Goal: Task Accomplishment & Management: Complete application form

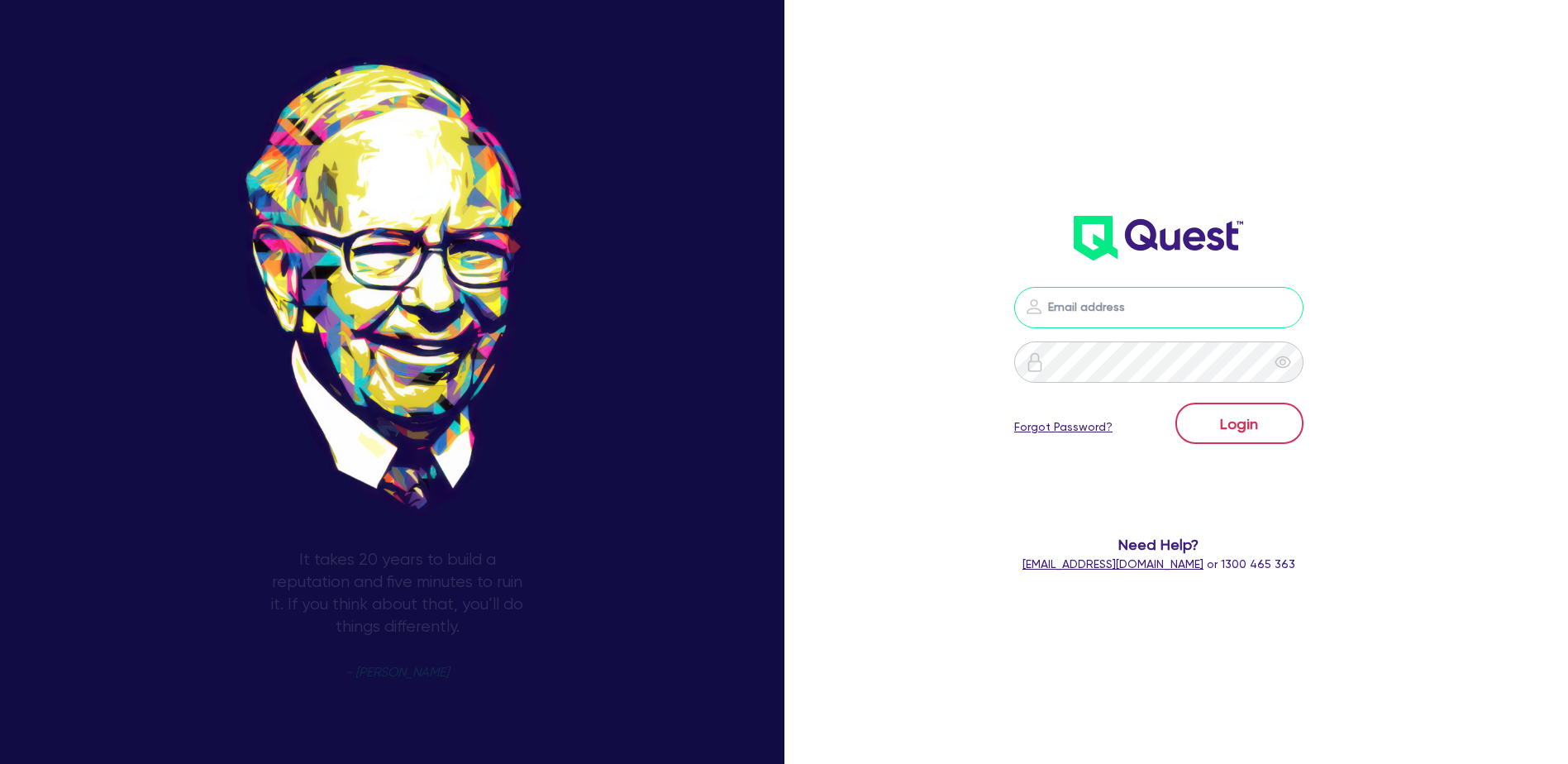
type input "[PERSON_NAME][EMAIL_ADDRESS][PERSON_NAME][DOMAIN_NAME]"
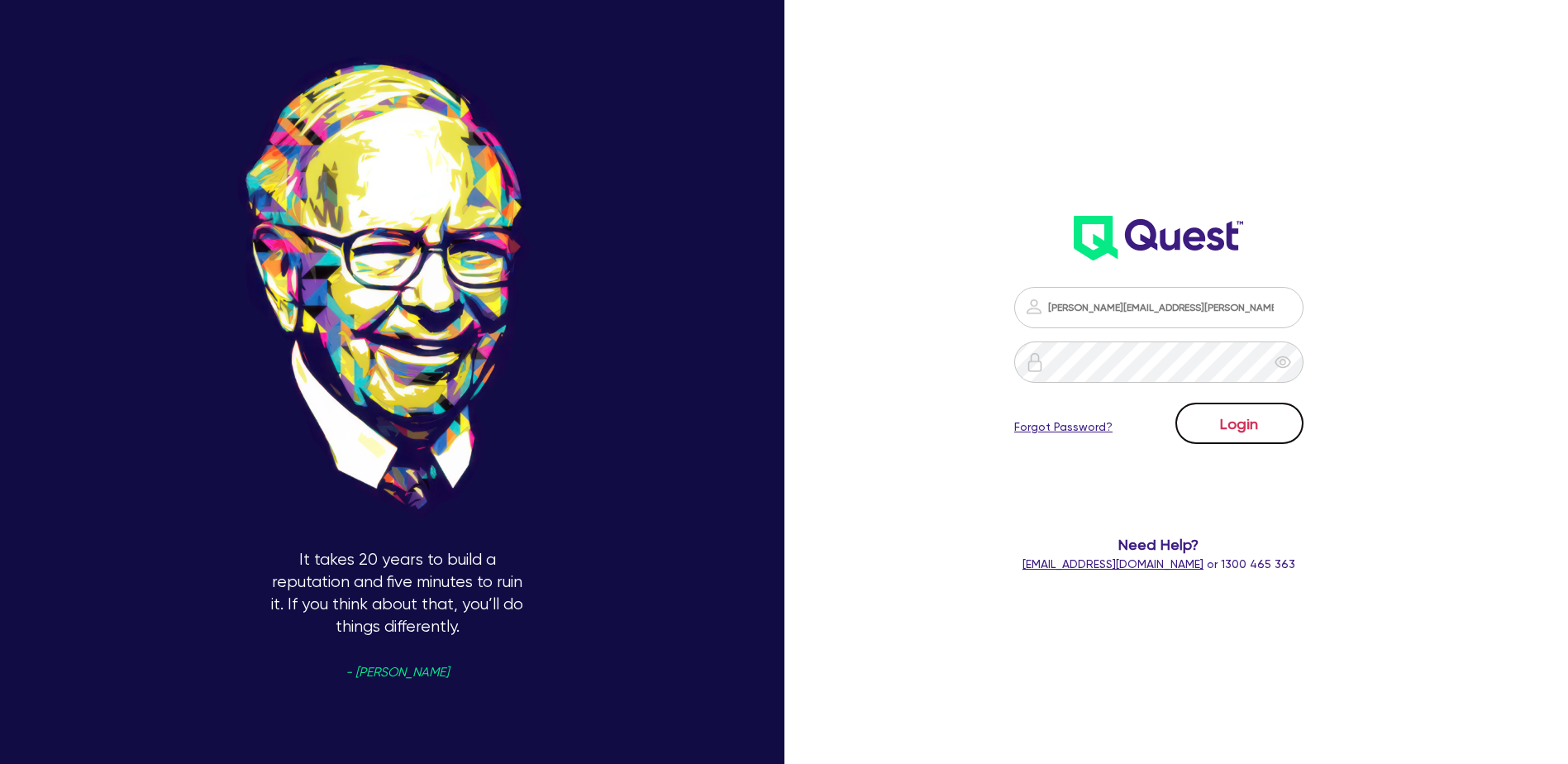
click at [1247, 424] on button "Login" at bounding box center [1239, 423] width 128 height 41
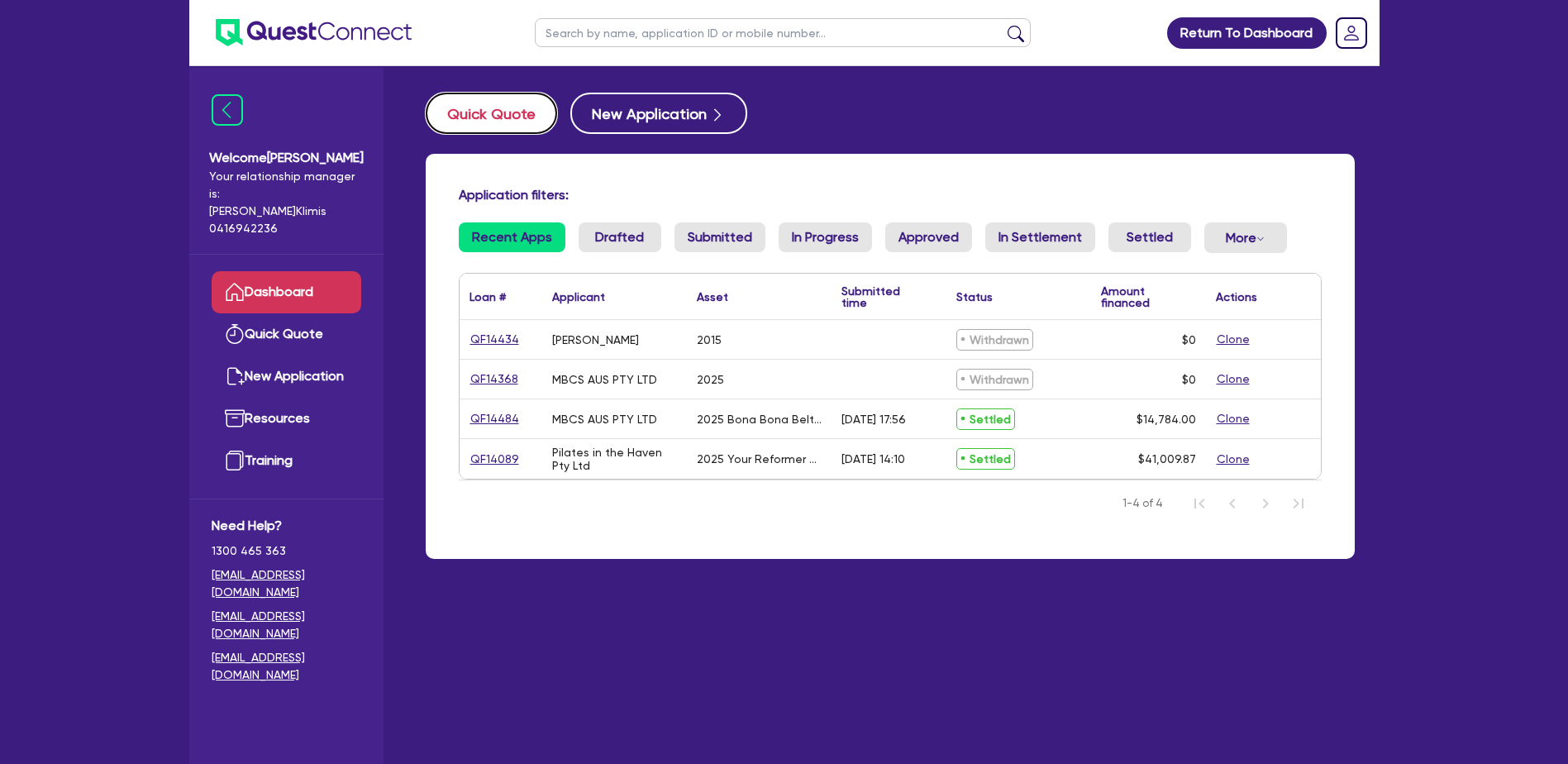
click at [492, 114] on button "Quick Quote" at bounding box center [491, 112] width 132 height 41
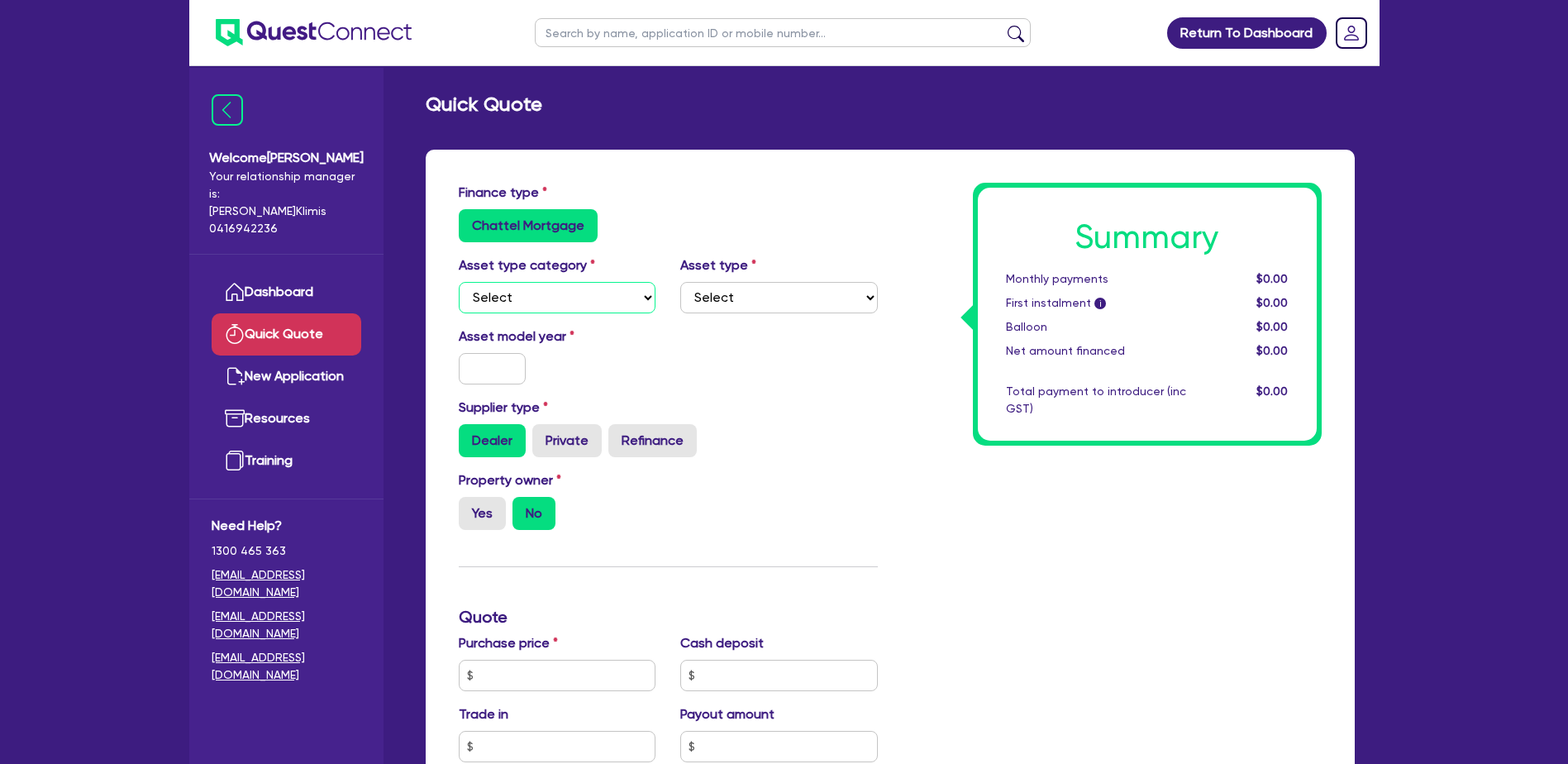
click at [527, 299] on select "Select Cars and light trucks Primary assets Secondary assets Tertiary assets" at bounding box center [558, 298] width 197 height 31
click at [459, 282] on select "Select Cars and light trucks Primary assets Secondary assets Tertiary assets" at bounding box center [558, 298] width 197 height 31
click at [736, 293] on select "Select Beauty equipment IT equipment IT software Watercraft Other" at bounding box center [779, 298] width 197 height 31
click at [572, 295] on select "Select Cars and light trucks Primary assets Secondary assets Tertiary assets" at bounding box center [558, 298] width 197 height 31
click at [459, 282] on select "Select Cars and light trucks Primary assets Secondary assets Tertiary assets" at bounding box center [558, 298] width 197 height 31
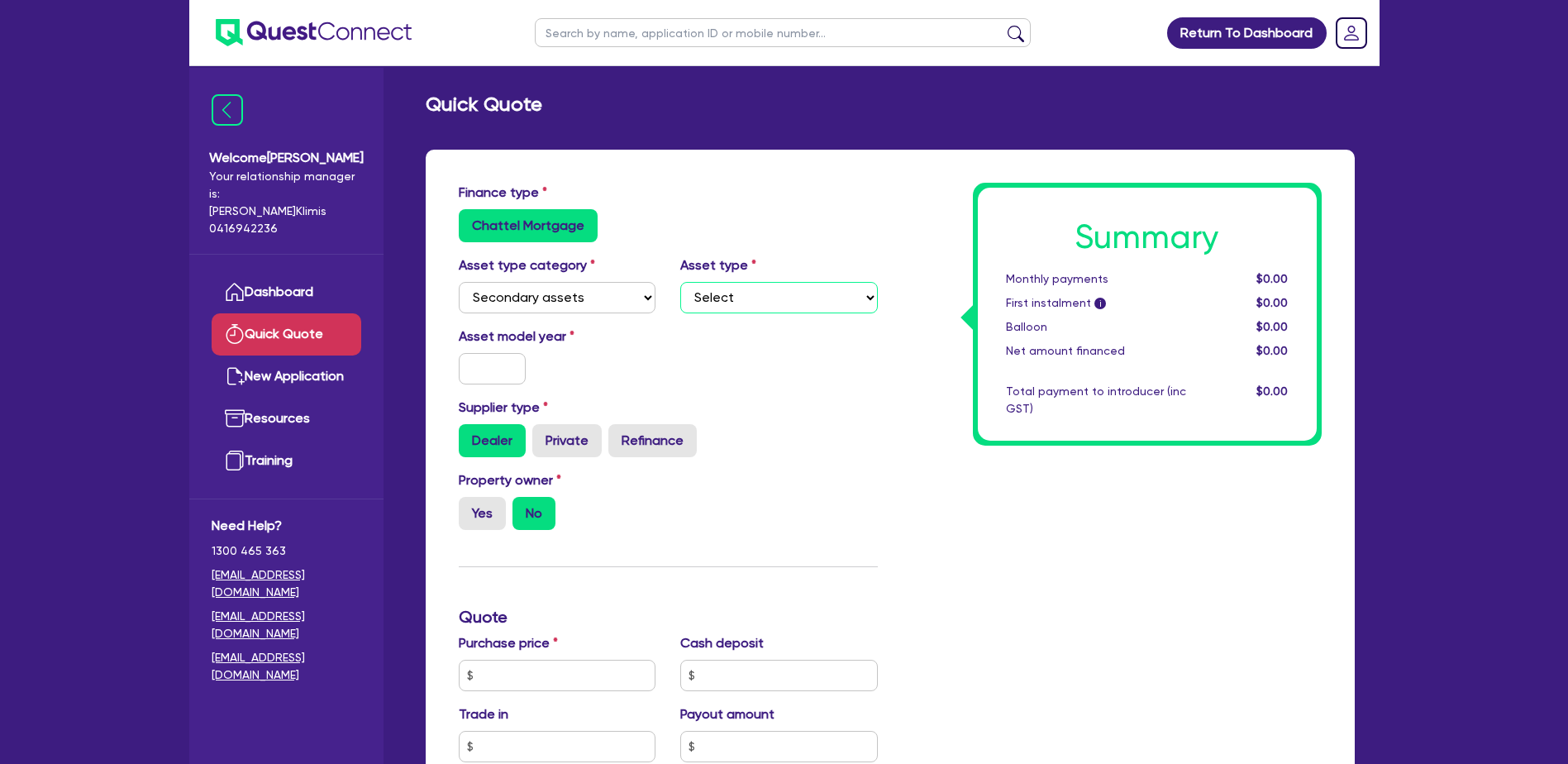
click at [750, 298] on select "Select Generators and compressors Engineering and toolmaking Woodworking and me…" at bounding box center [779, 298] width 197 height 31
click at [584, 293] on select "Select Cars and light trucks Primary assets Secondary assets Tertiary assets" at bounding box center [558, 298] width 197 height 31
select select "TERTIARY_ASSETS"
click at [459, 282] on select "Select Cars and light trucks Primary assets Secondary assets Tertiary assets" at bounding box center [558, 298] width 197 height 31
click at [772, 292] on select "Select Beauty equipment IT equipment IT software Watercraft Other" at bounding box center [779, 298] width 197 height 31
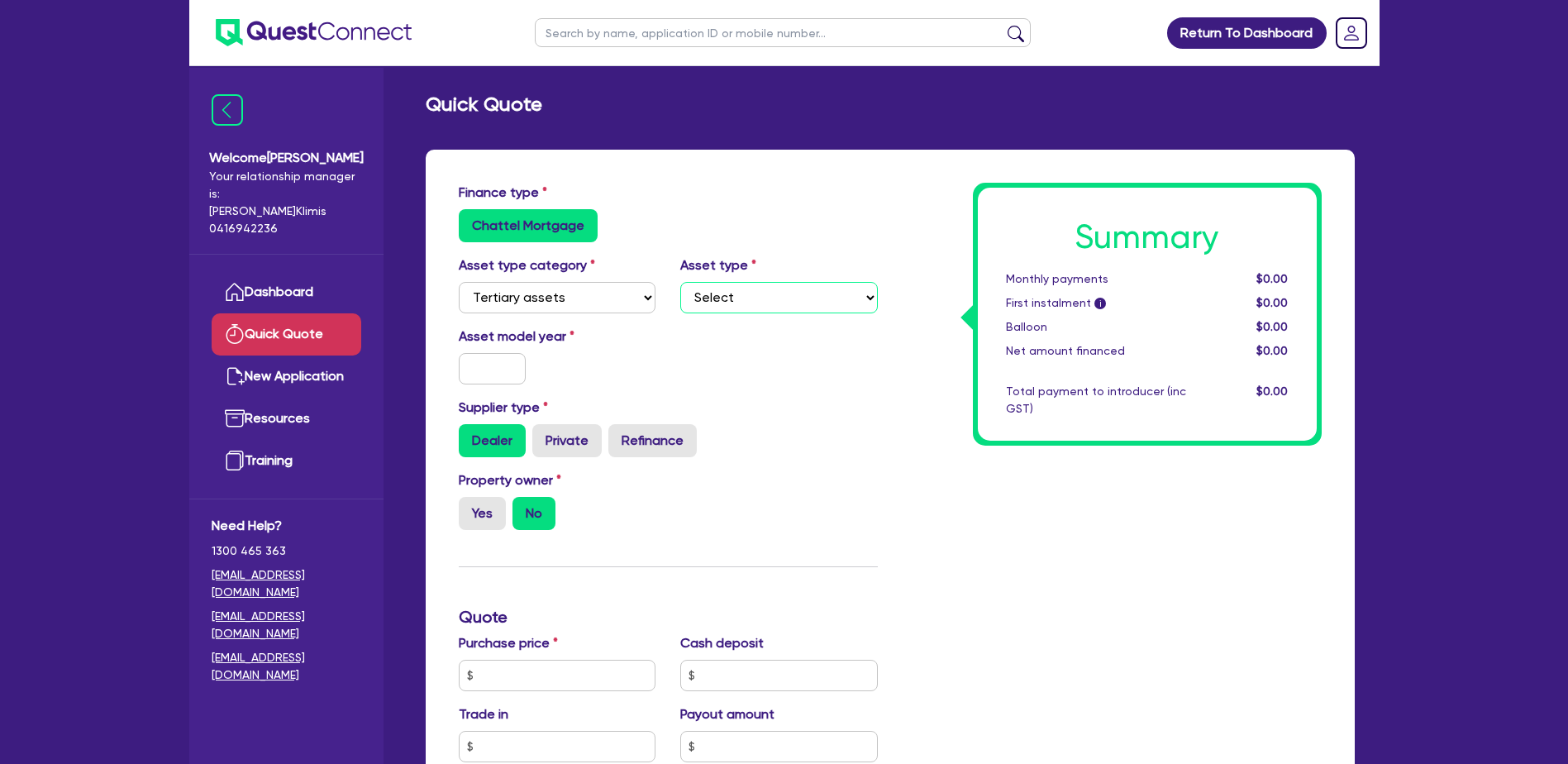
select select "OTHER_TERTIARY"
click at [680, 282] on select "Select Beauty equipment IT equipment IT software Watercraft Other" at bounding box center [779, 298] width 197 height 31
click at [480, 363] on input "text" at bounding box center [493, 369] width 68 height 31
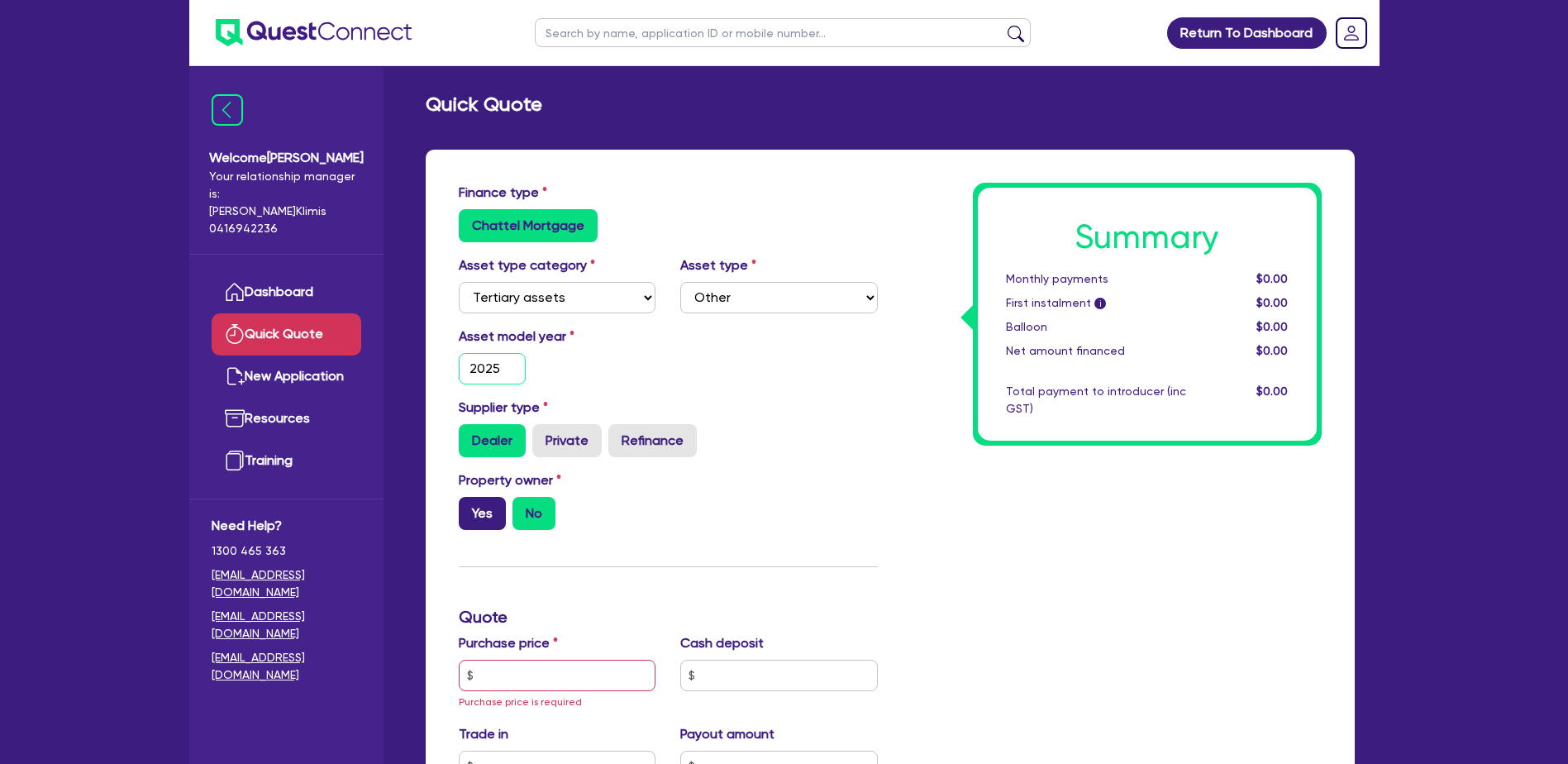
type input "2025"
click at [477, 513] on label "Yes" at bounding box center [482, 513] width 47 height 33
click at [469, 508] on input "Yes" at bounding box center [465, 502] width 11 height 11
radio input "true"
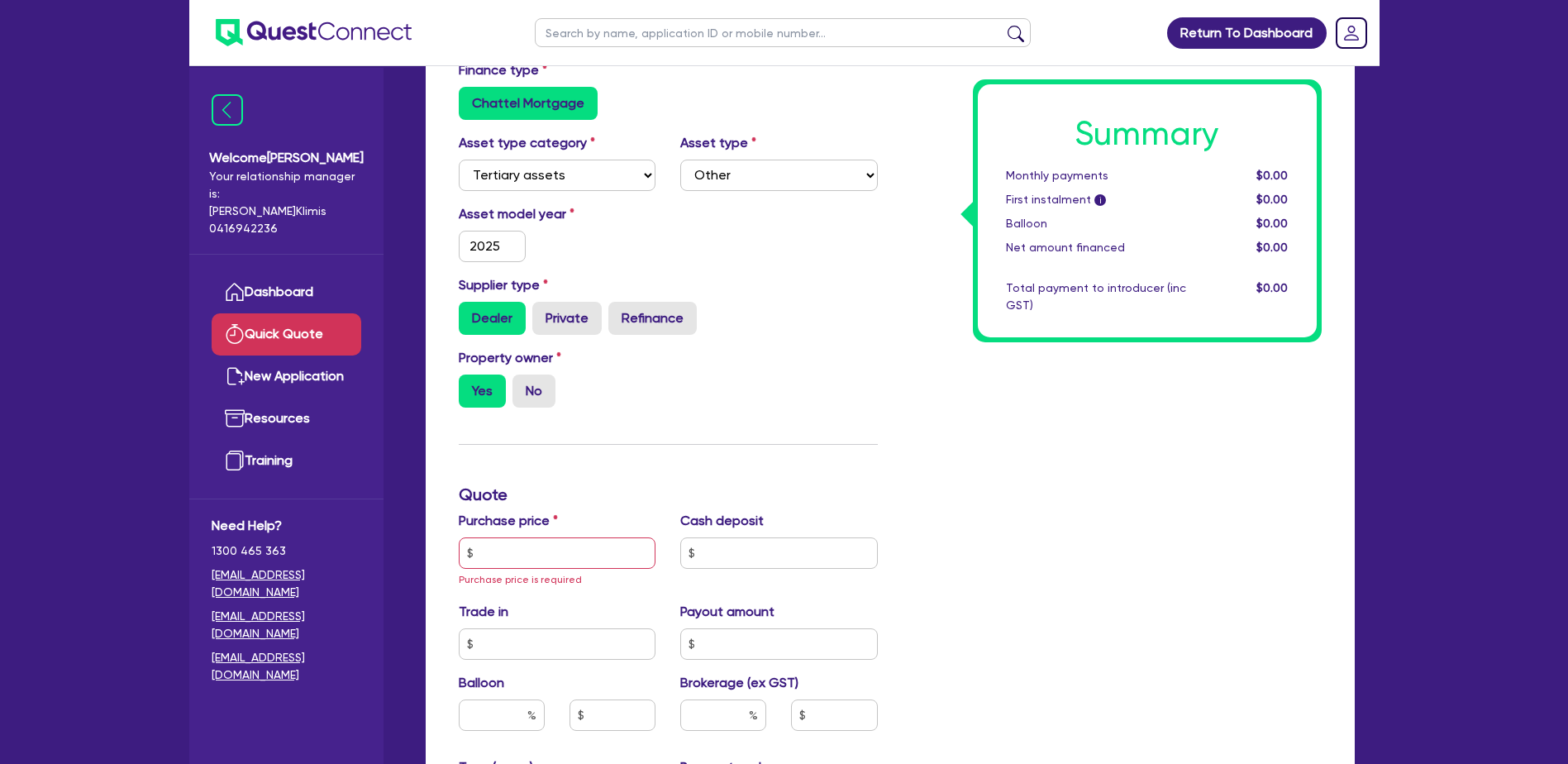
scroll to position [165, 0]
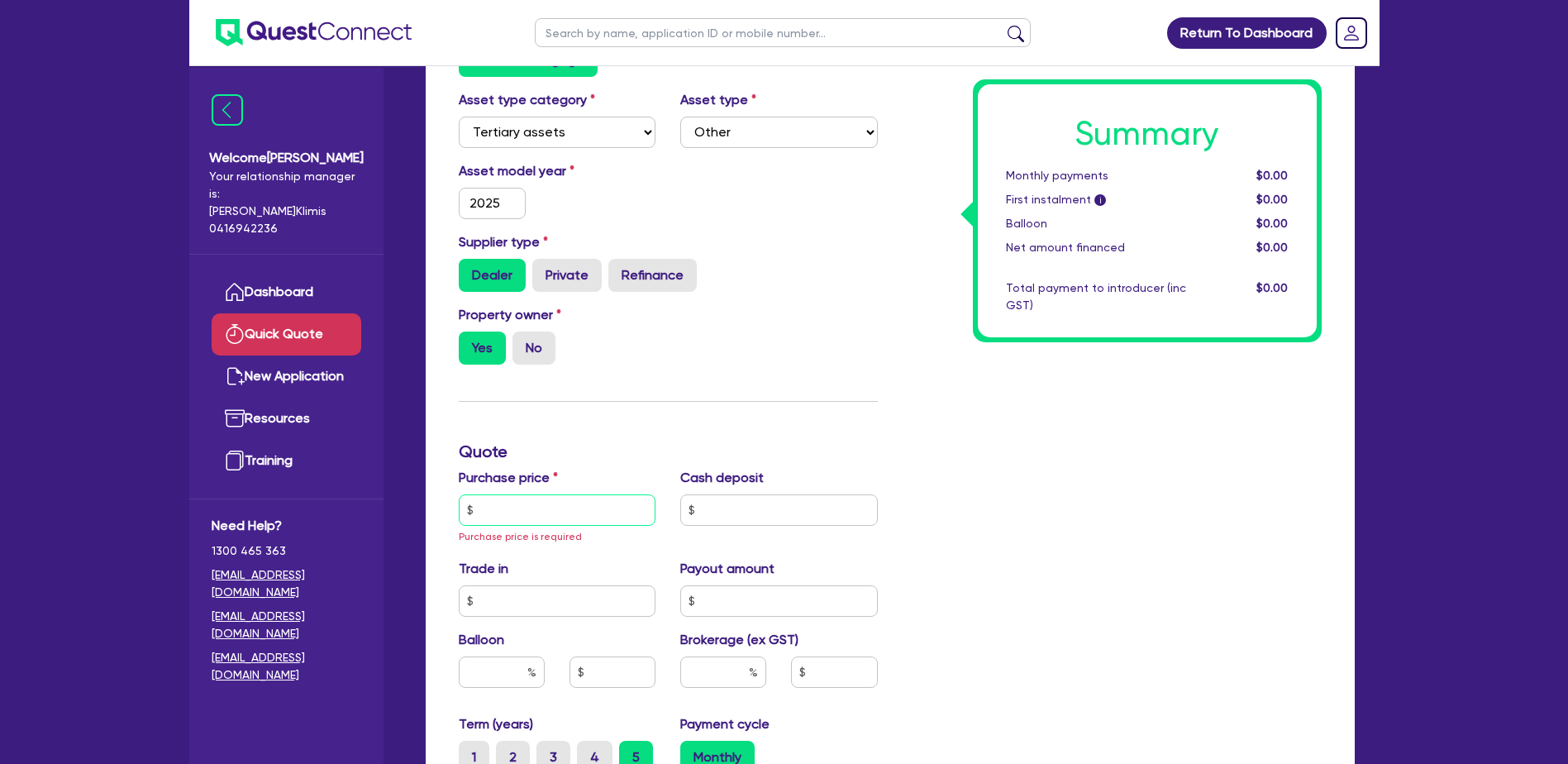
click at [519, 510] on input "text" at bounding box center [558, 510] width 197 height 31
click at [493, 501] on input "text" at bounding box center [558, 510] width 197 height 31
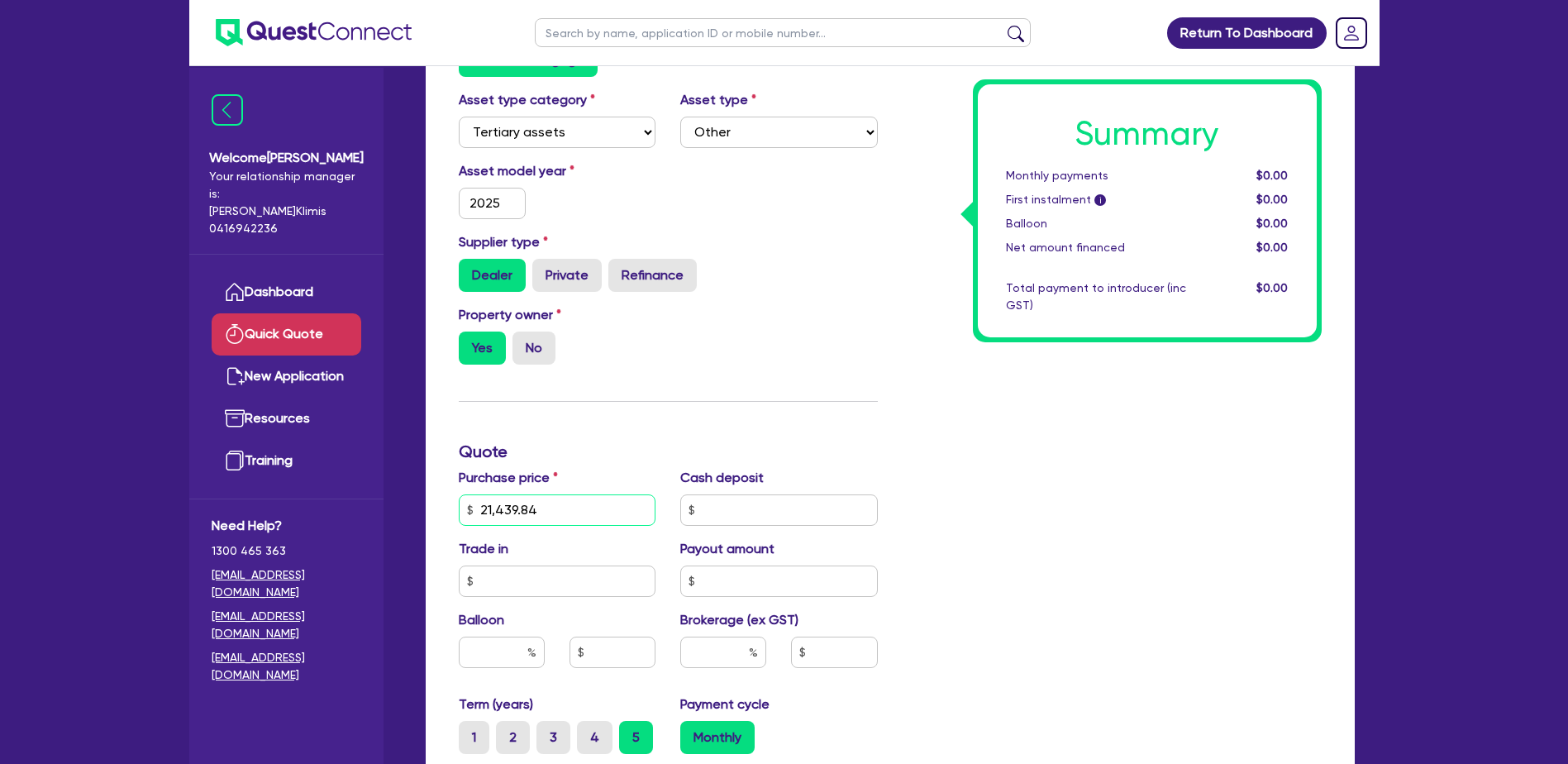
type input "21,439.84"
click at [735, 510] on input "text" at bounding box center [779, 510] width 197 height 31
type input "0"
click at [574, 587] on input "text" at bounding box center [558, 581] width 197 height 31
type input "0"
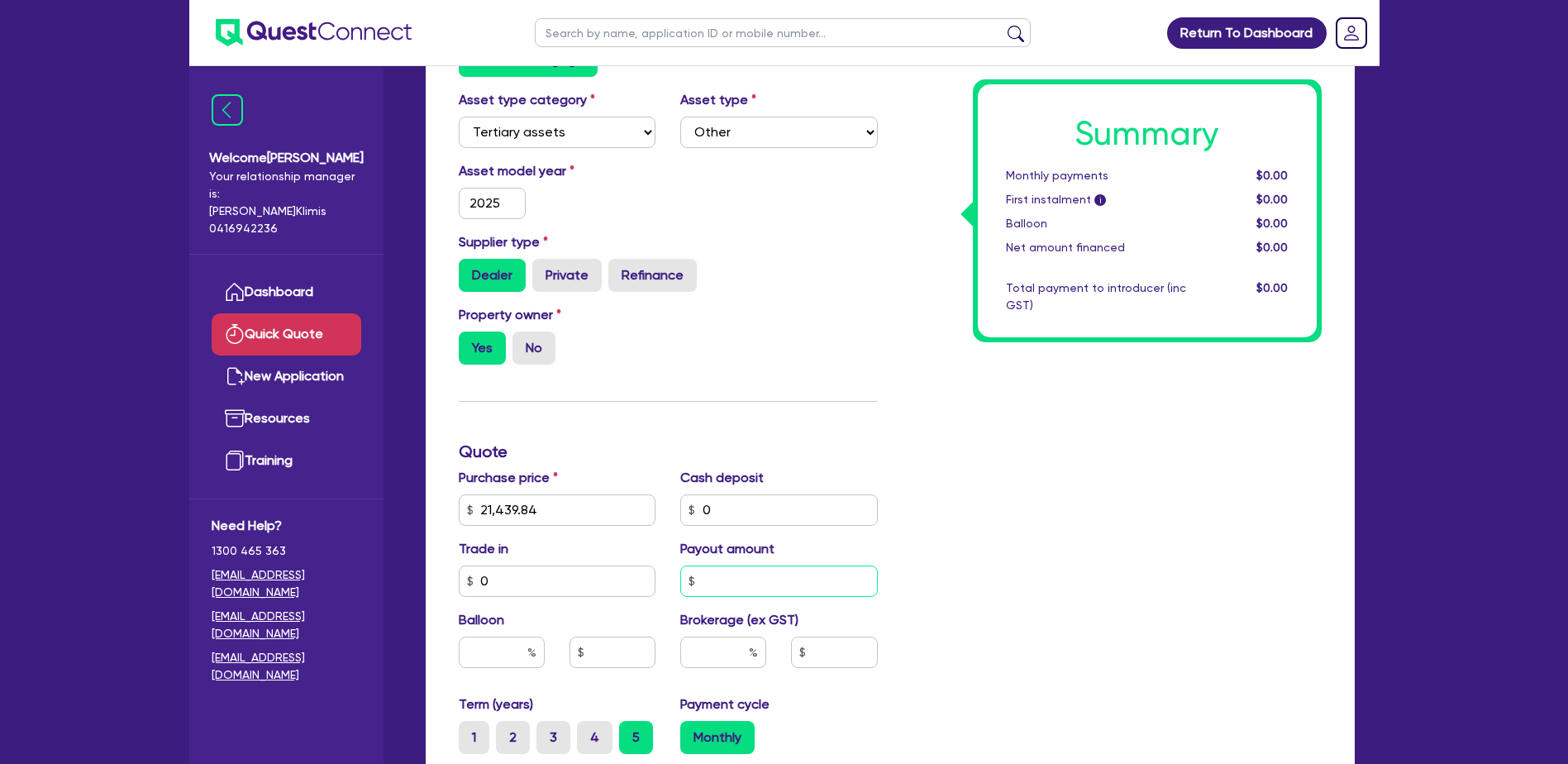
click at [746, 580] on input "text" at bounding box center [779, 581] width 197 height 31
type input "0"
click at [477, 653] on input "text" at bounding box center [501, 652] width 86 height 31
type input "0"
click at [744, 652] on input "text" at bounding box center [723, 652] width 86 height 31
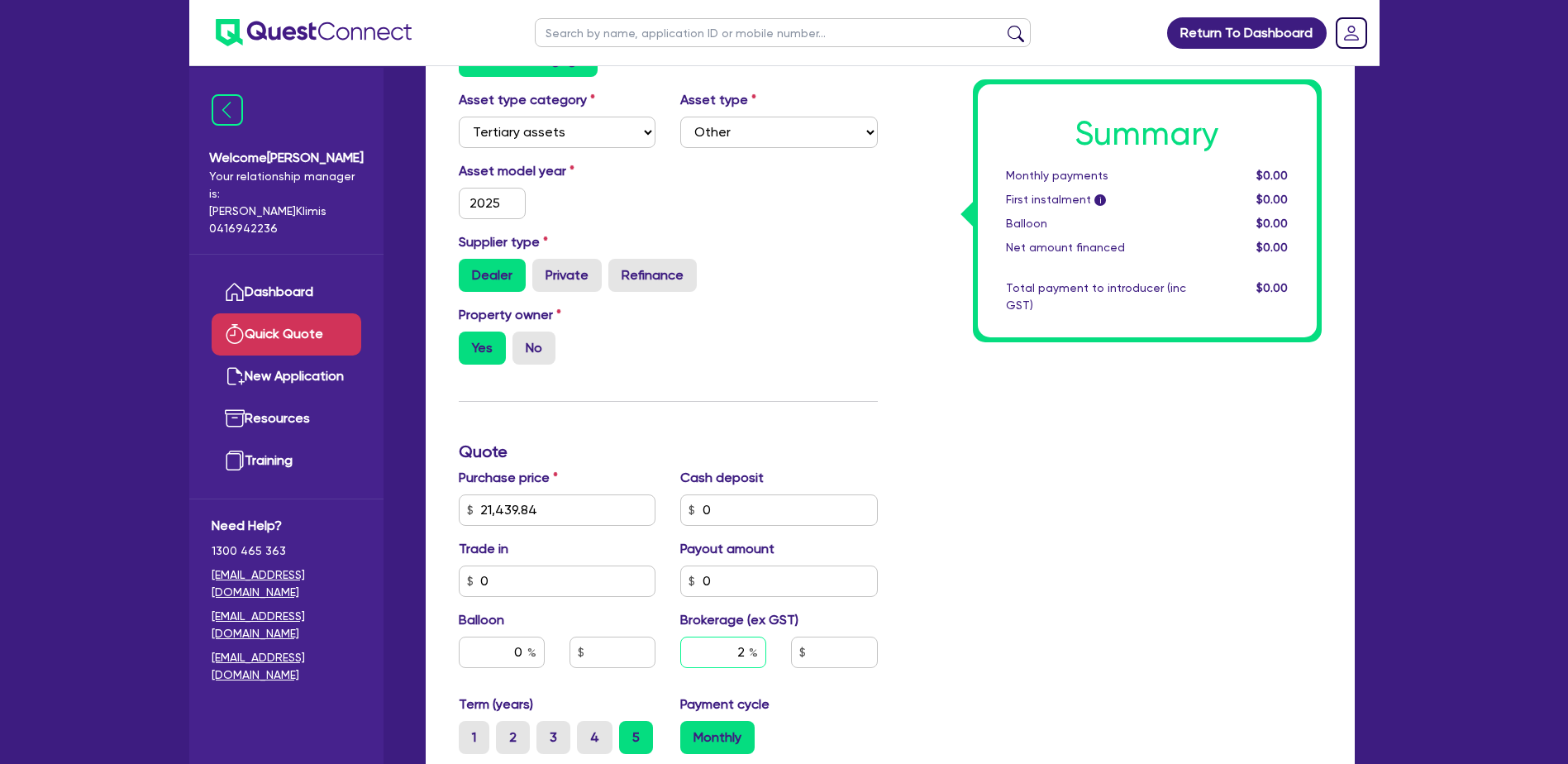
type input "2"
click at [920, 606] on div "Summary Monthly payments $0.00 First instalment i $0.00 Balloon $0.00 Net amoun…" at bounding box center [1113, 510] width 444 height 984
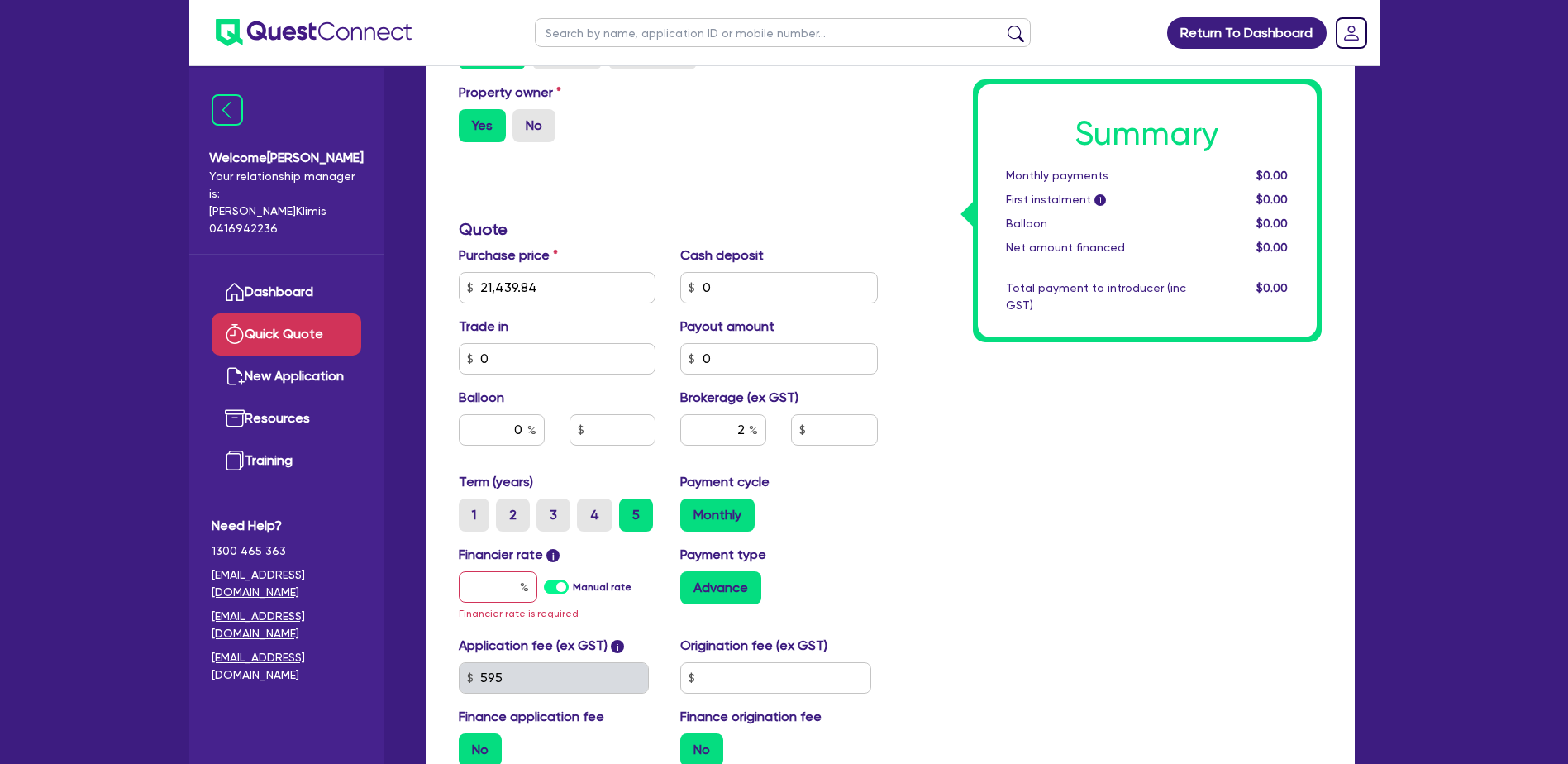
scroll to position [413, 0]
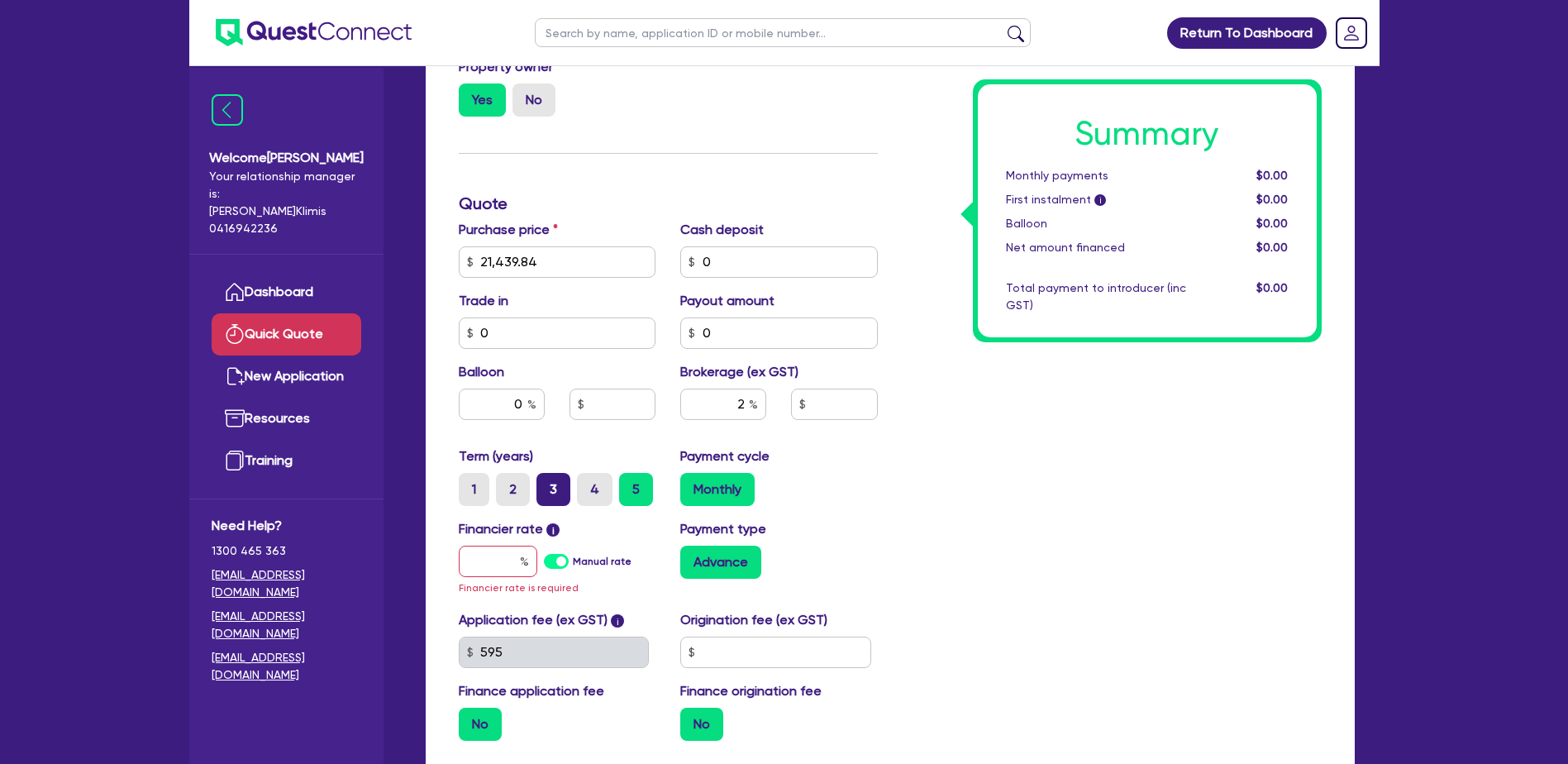
click at [554, 484] on label "3" at bounding box center [553, 489] width 34 height 33
click at [548, 484] on input "3" at bounding box center [542, 478] width 11 height 11
radio input "true"
click at [493, 563] on input "text" at bounding box center [498, 561] width 78 height 31
type input "2"
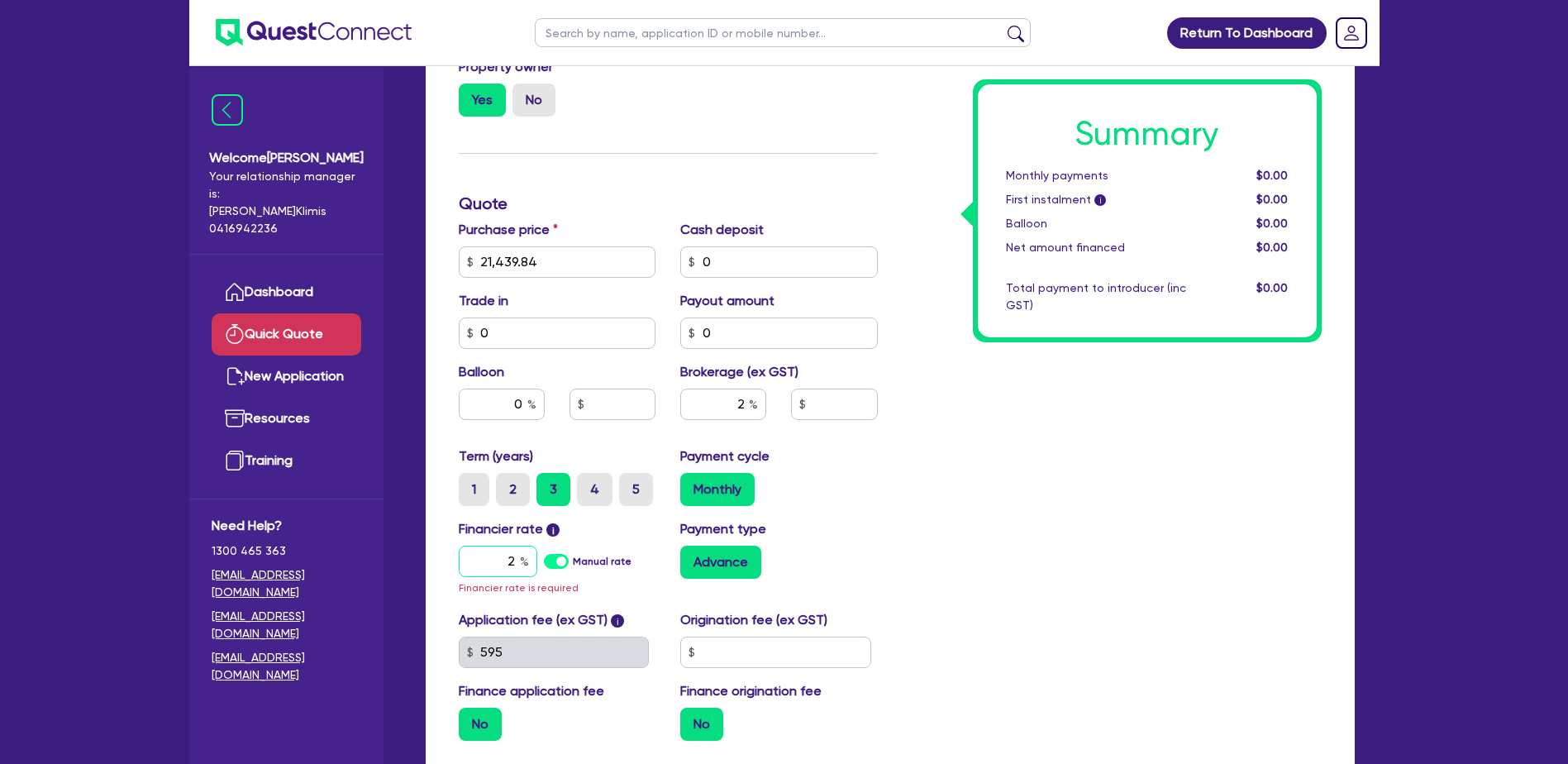
type input "428.8"
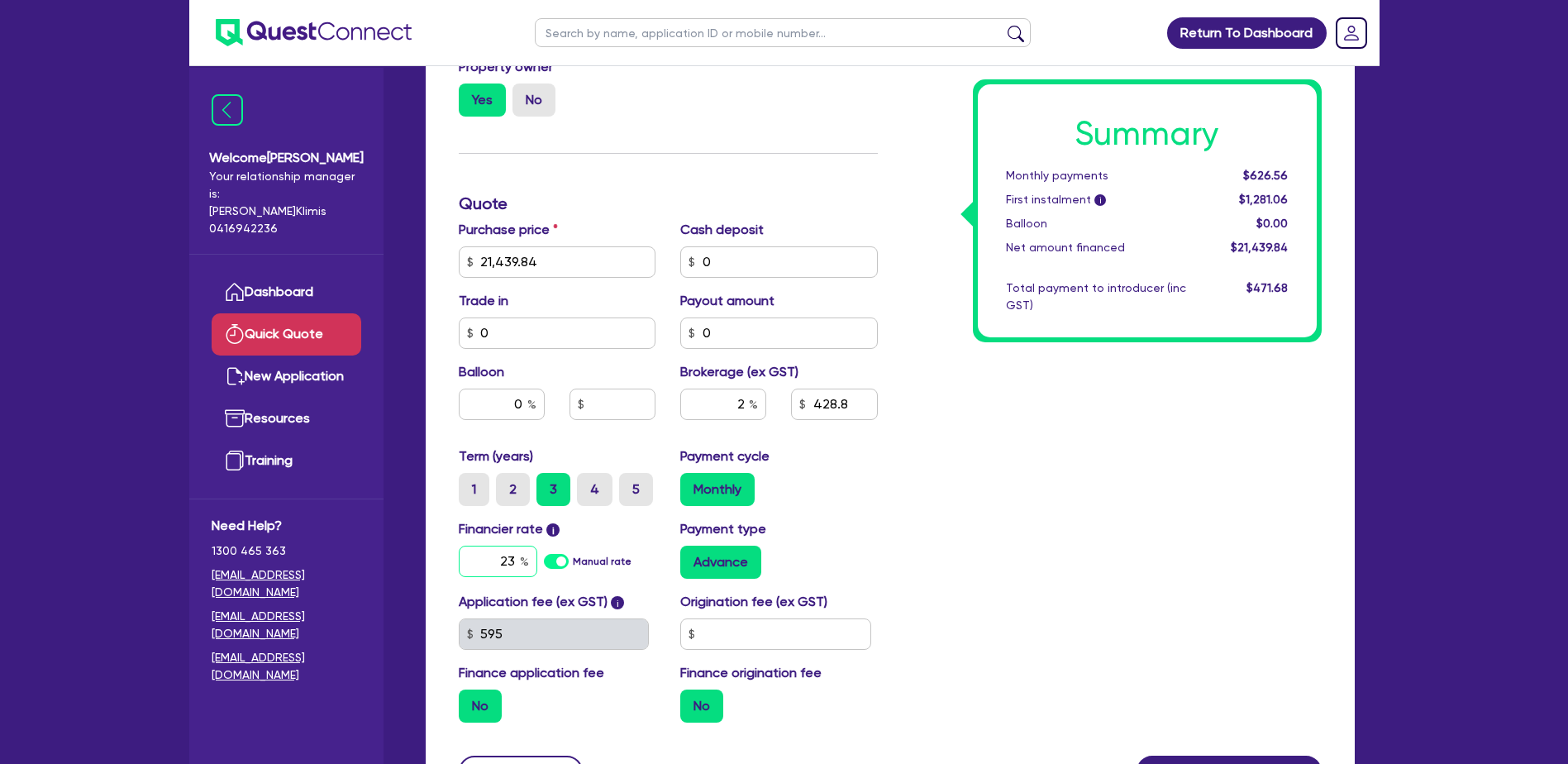
type input "23"
click at [927, 559] on div "Summary Monthly payments $626.56 First instalment i $1,281.06 Balloon $0.00 Net…" at bounding box center [1113, 253] width 444 height 966
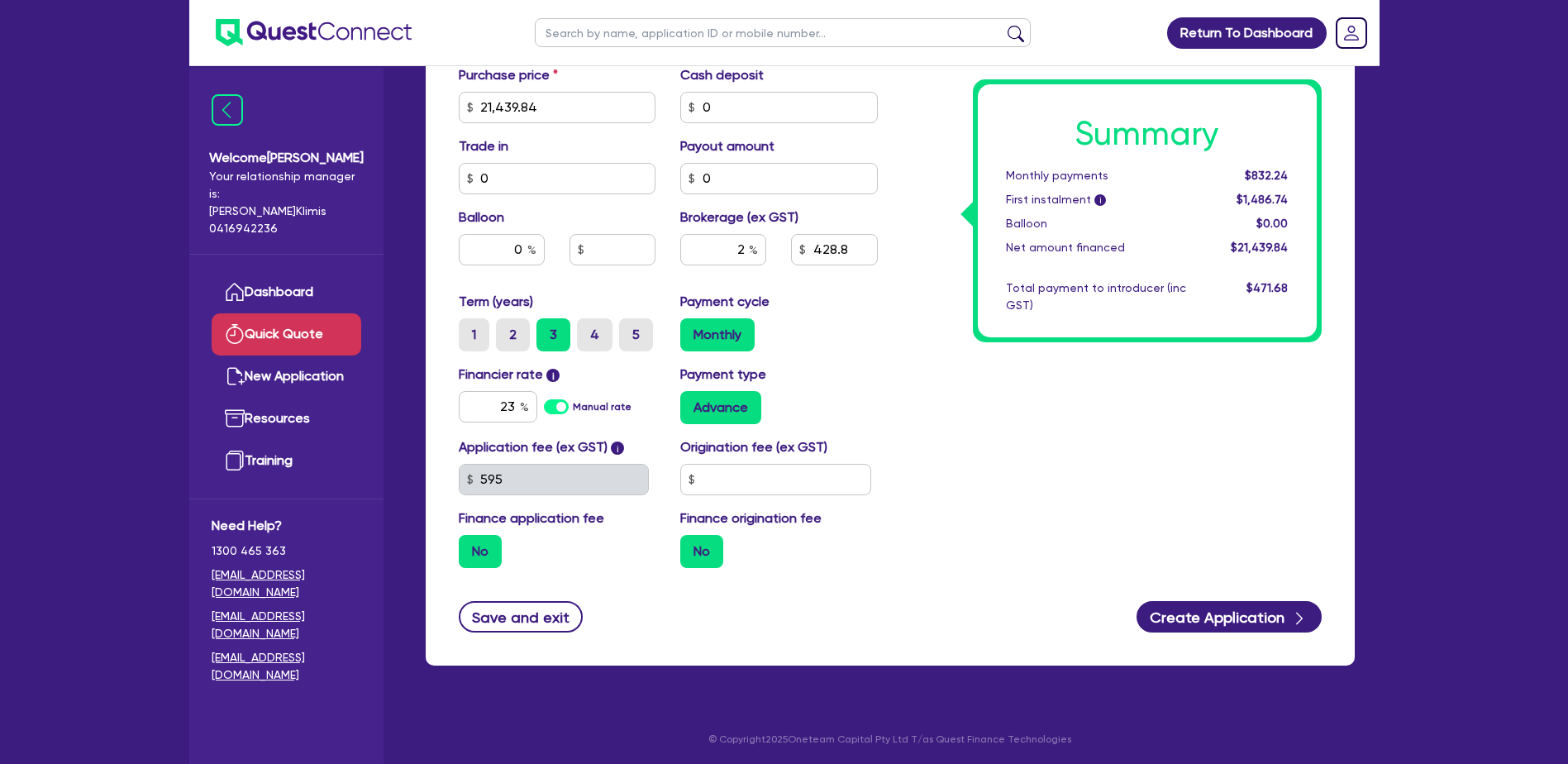
scroll to position [570, 0]
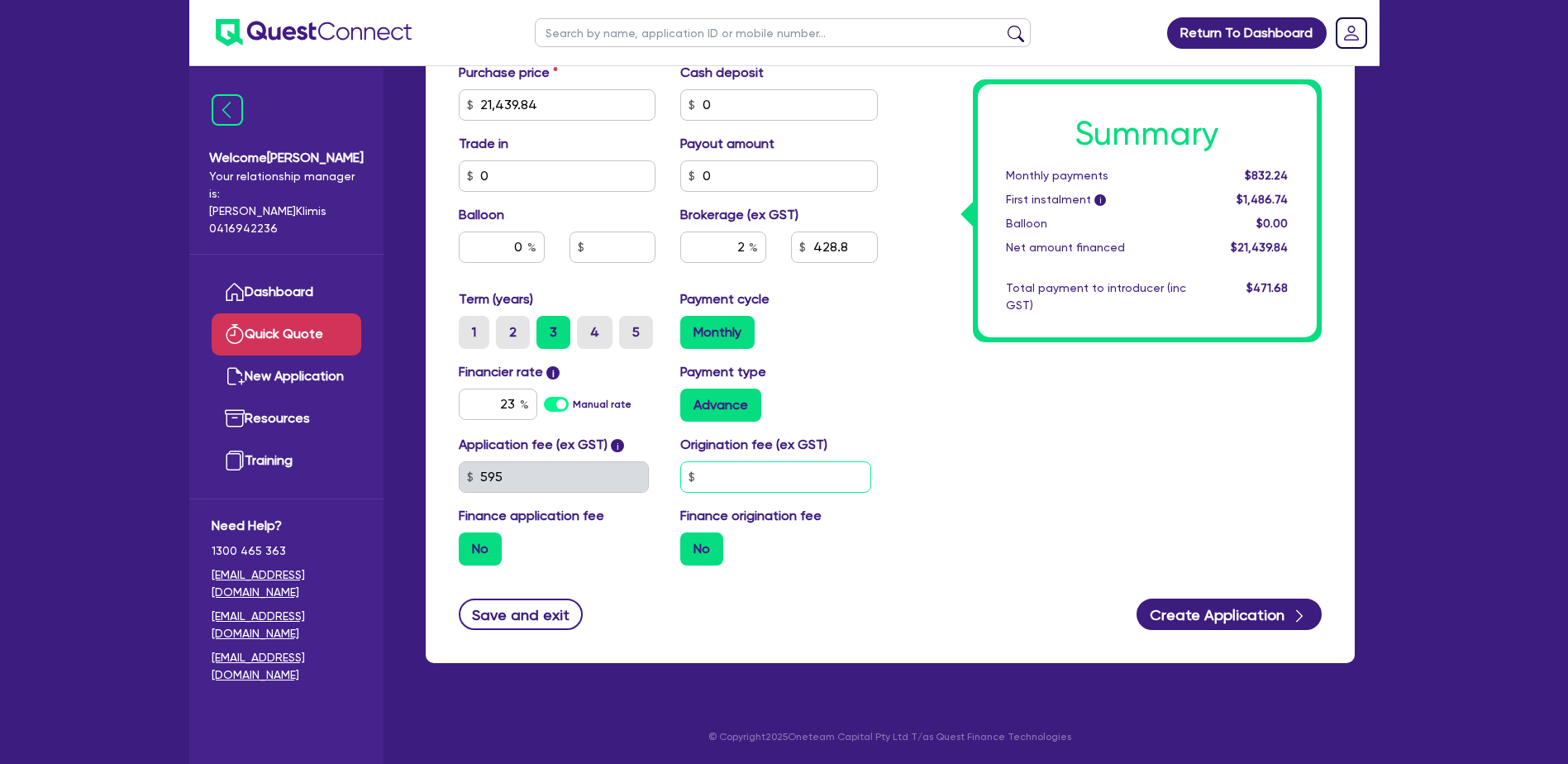
click at [725, 478] on input "text" at bounding box center [775, 476] width 191 height 31
type input "0"
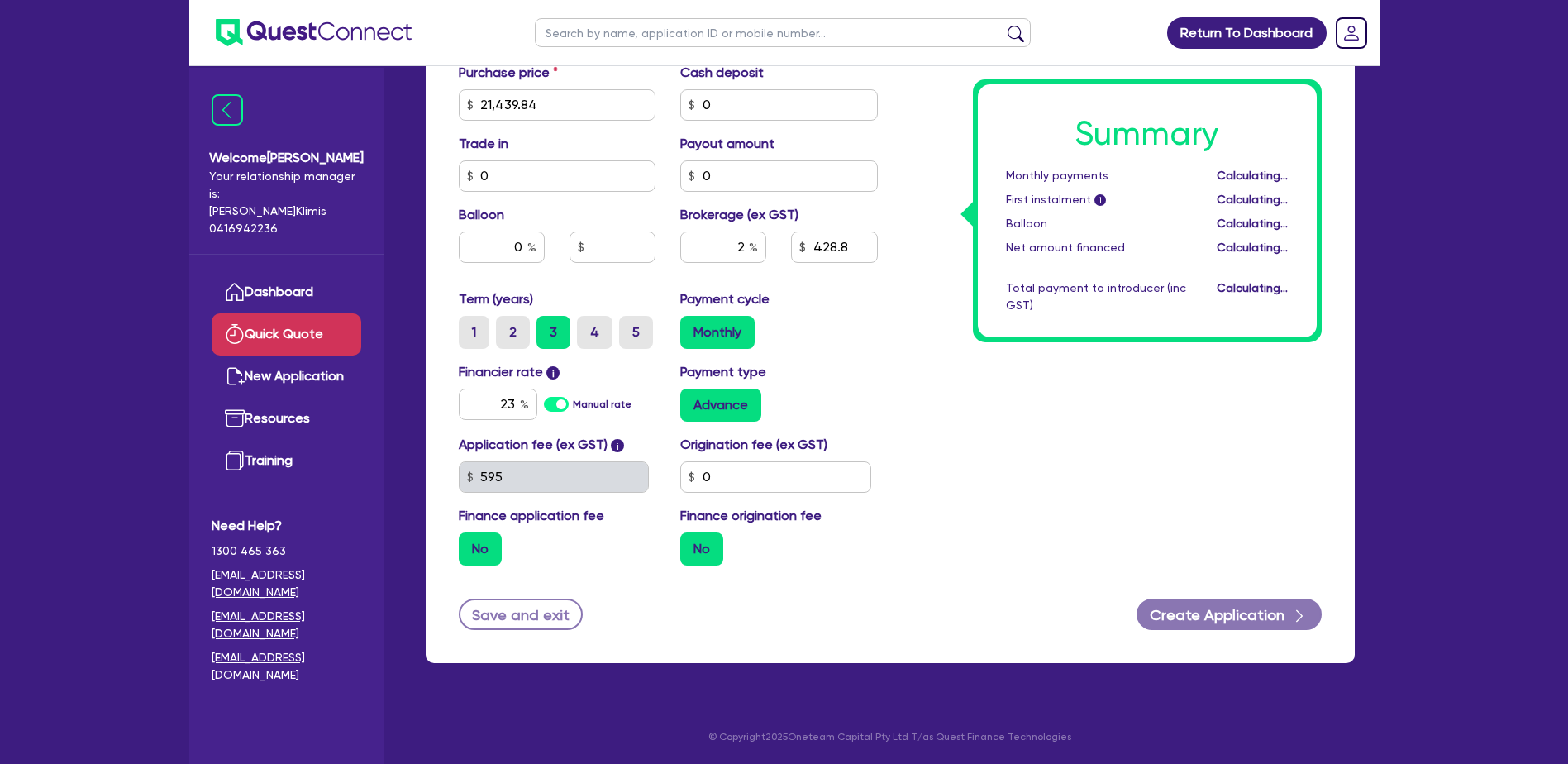
click at [471, 547] on label "No" at bounding box center [480, 549] width 43 height 33
click at [469, 543] on input "No" at bounding box center [465, 538] width 11 height 11
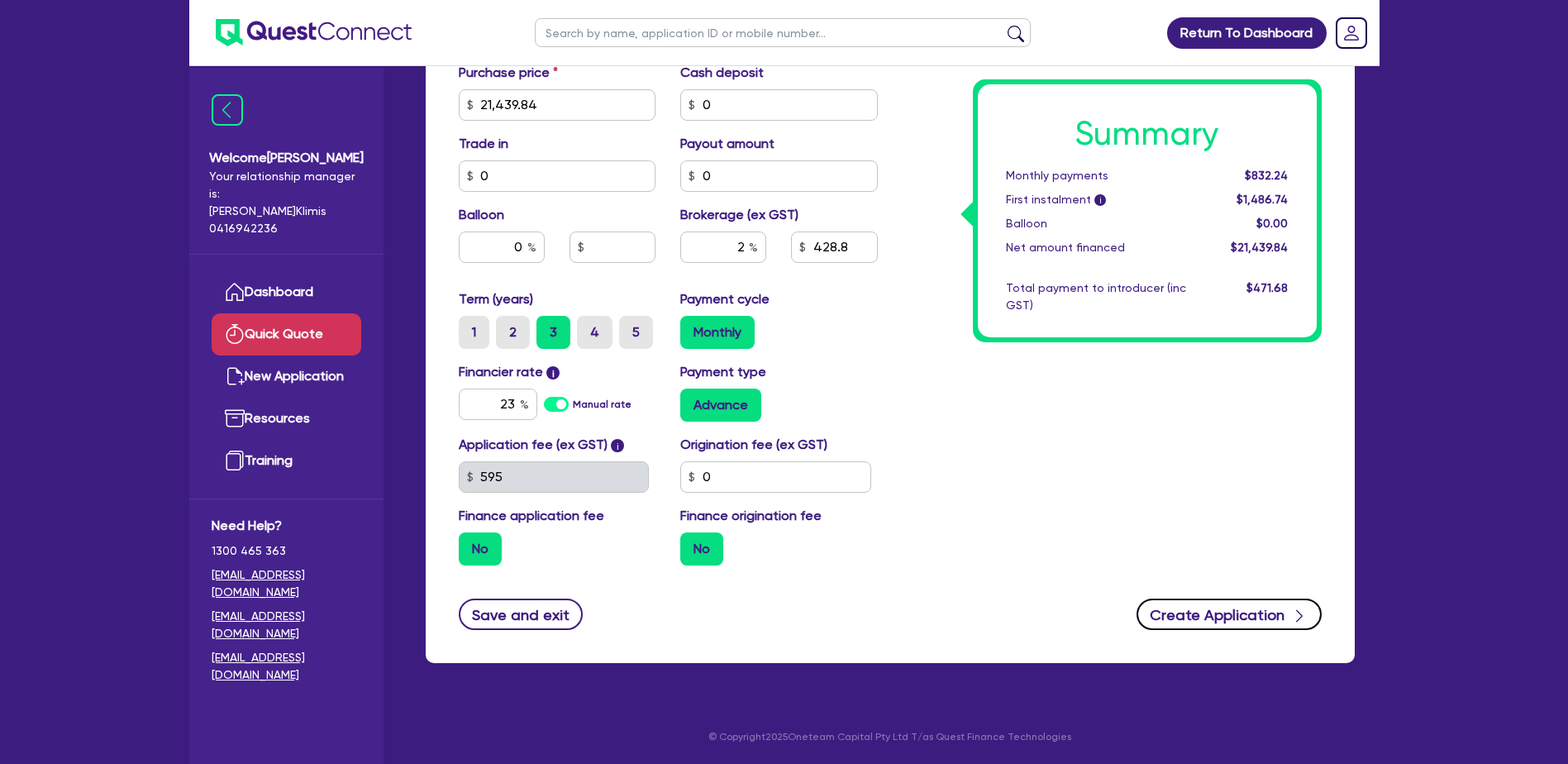
click at [1234, 613] on button "Create Application" at bounding box center [1229, 614] width 185 height 31
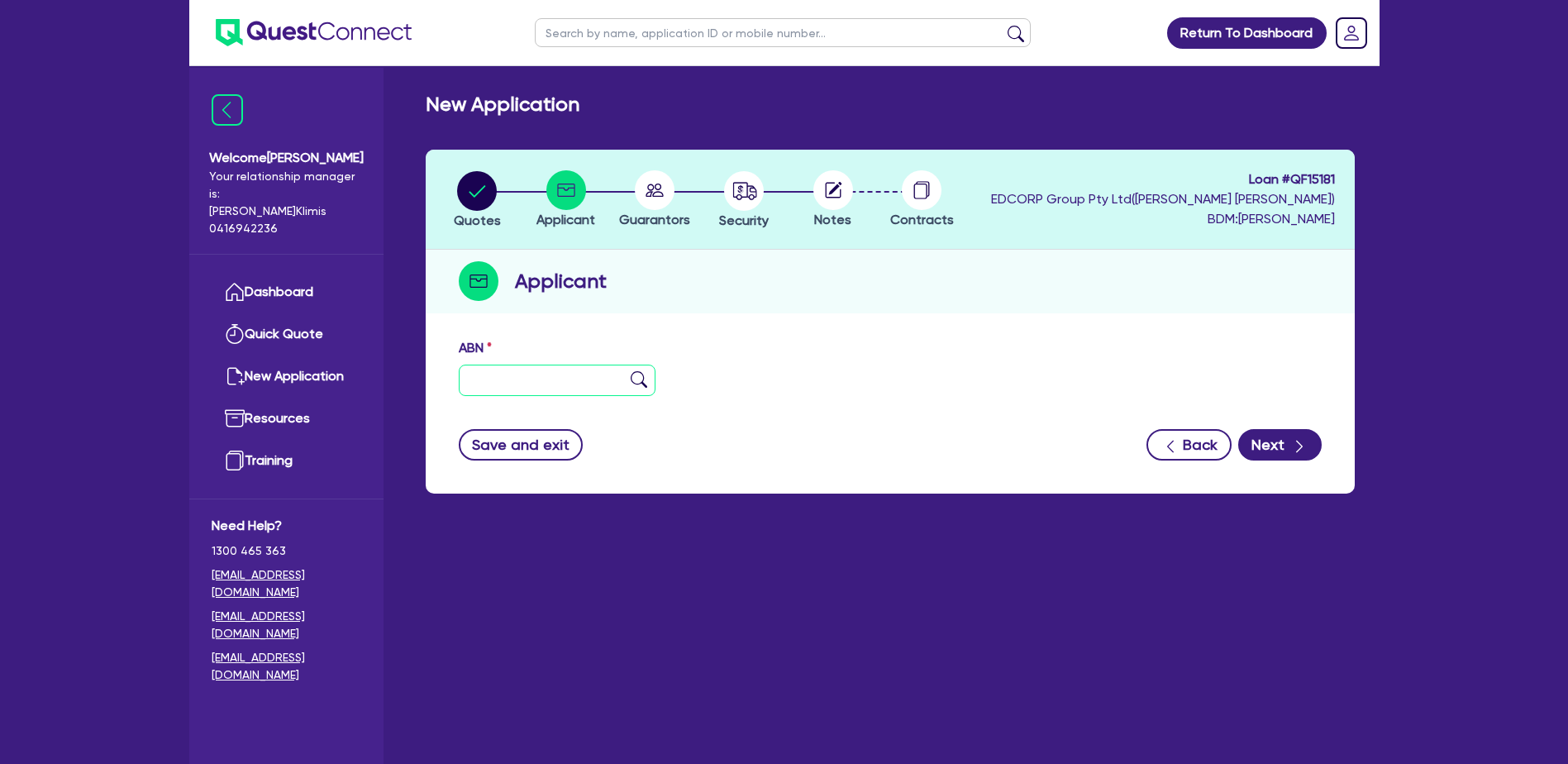
click at [470, 376] on input "text" at bounding box center [558, 380] width 197 height 31
click at [297, 313] on link "Quick Quote" at bounding box center [287, 335] width 149 height 42
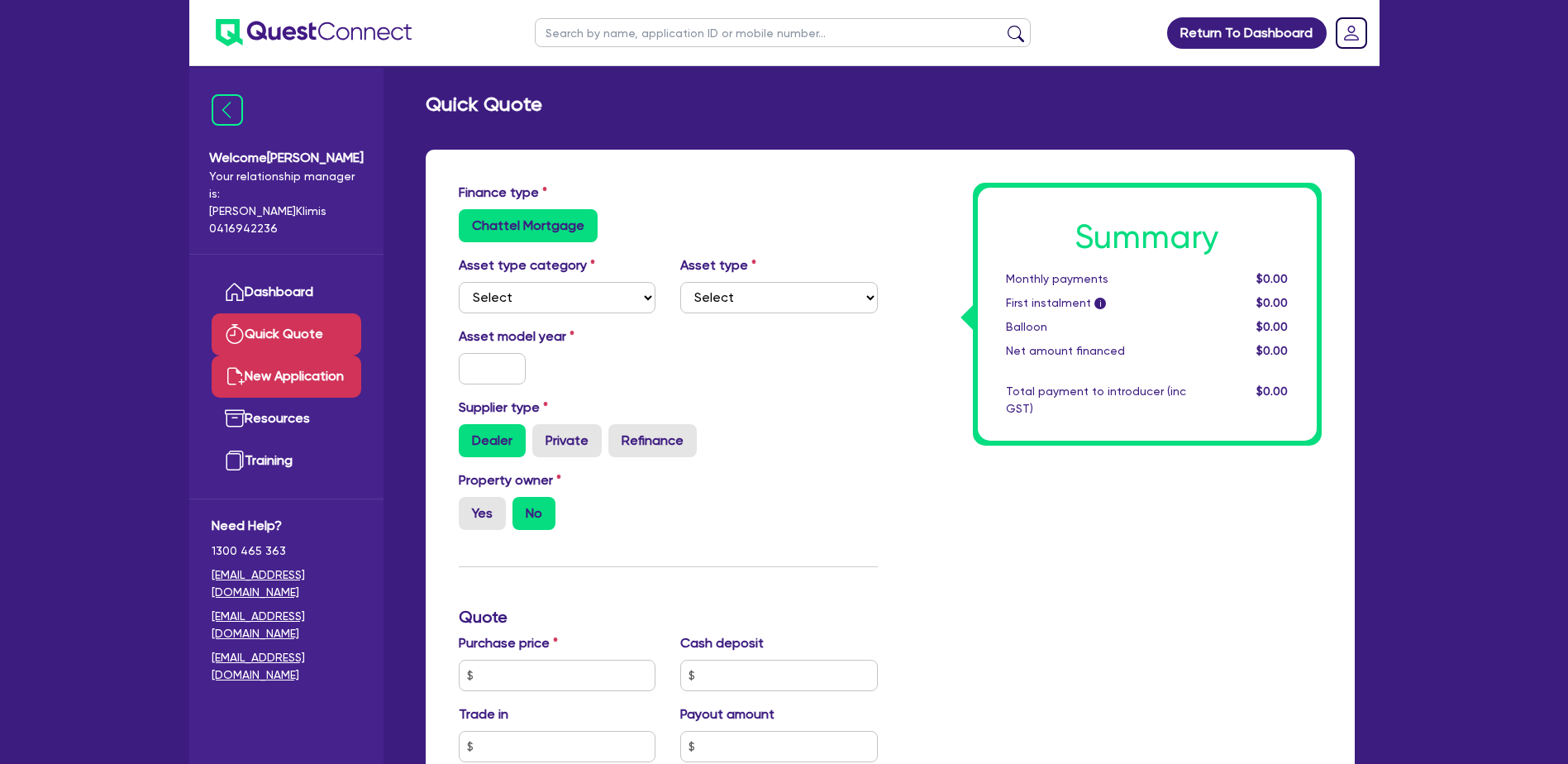
click at [294, 356] on link "New Application" at bounding box center [287, 377] width 149 height 42
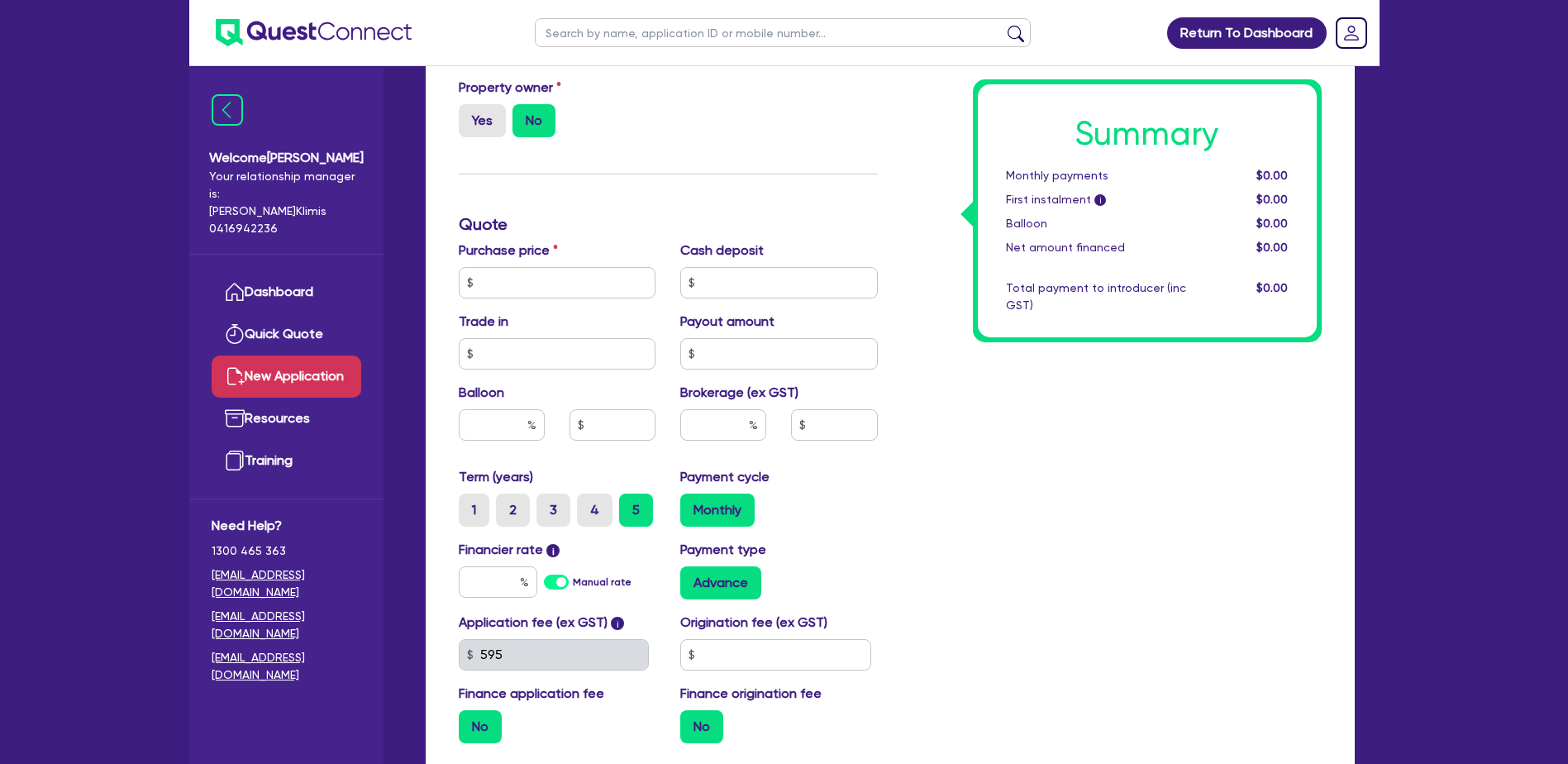
scroll to position [579, 0]
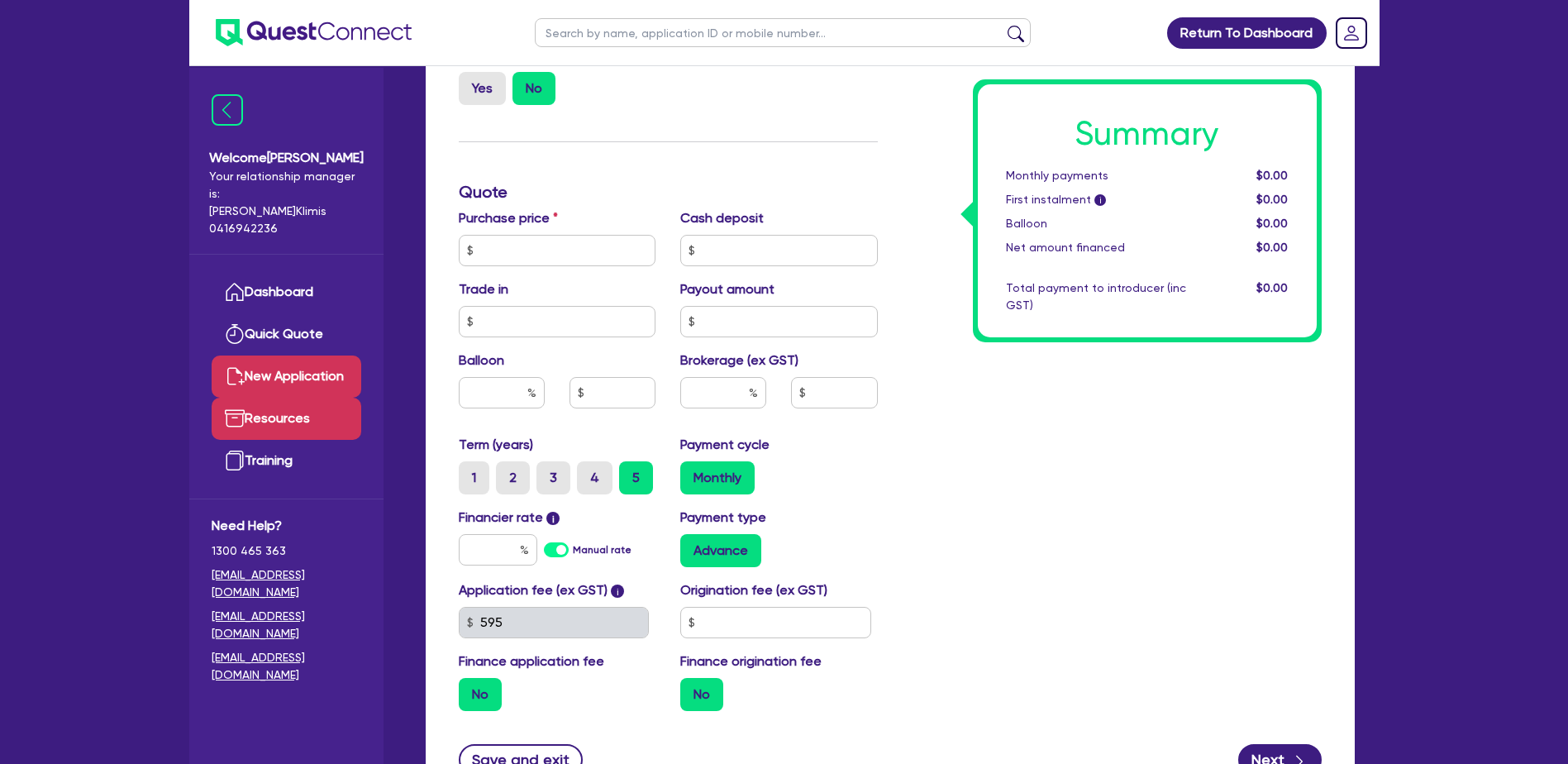
click at [283, 397] on link "Resources" at bounding box center [287, 418] width 149 height 42
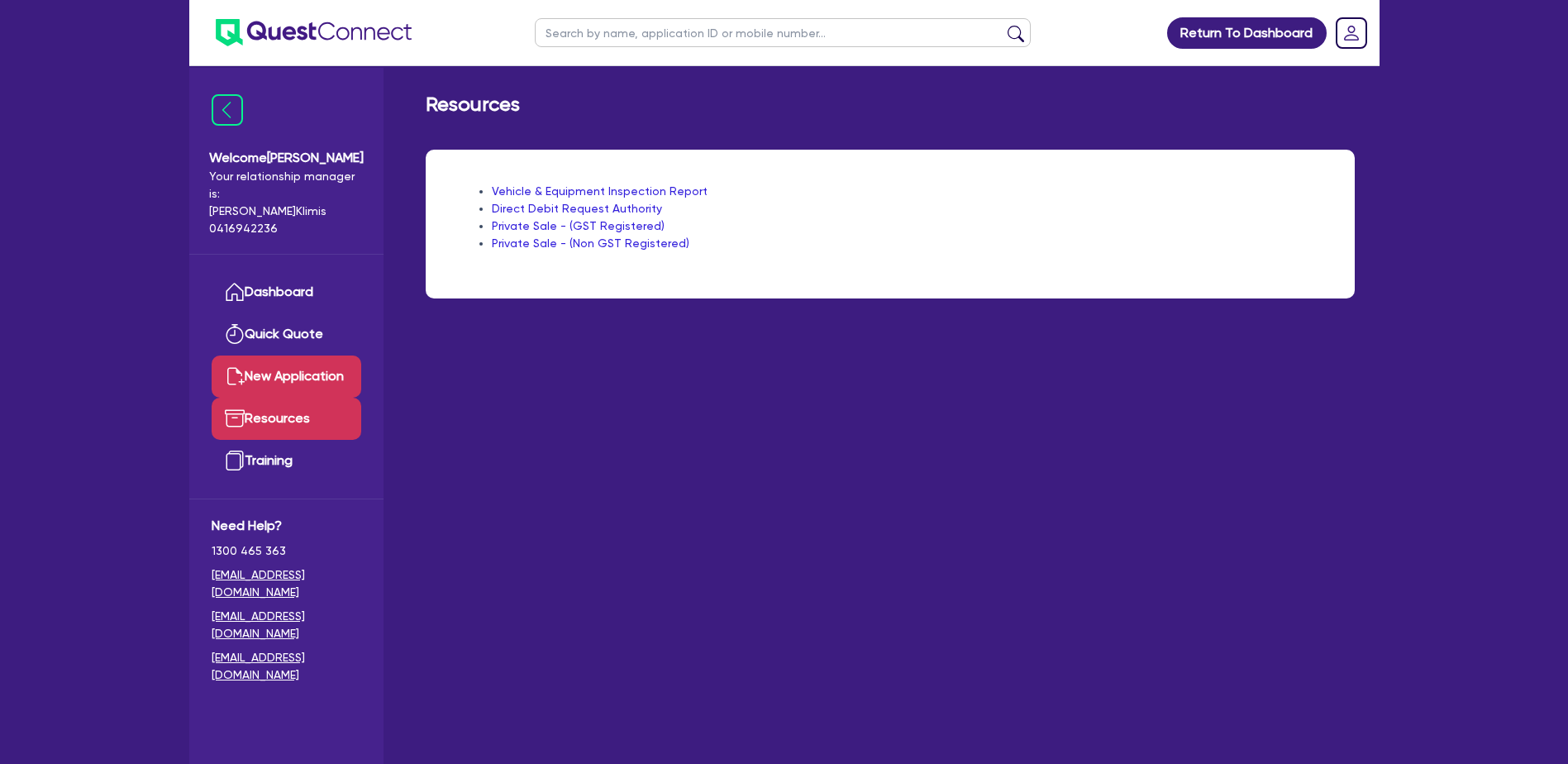
click at [284, 356] on link "New Application" at bounding box center [287, 377] width 149 height 42
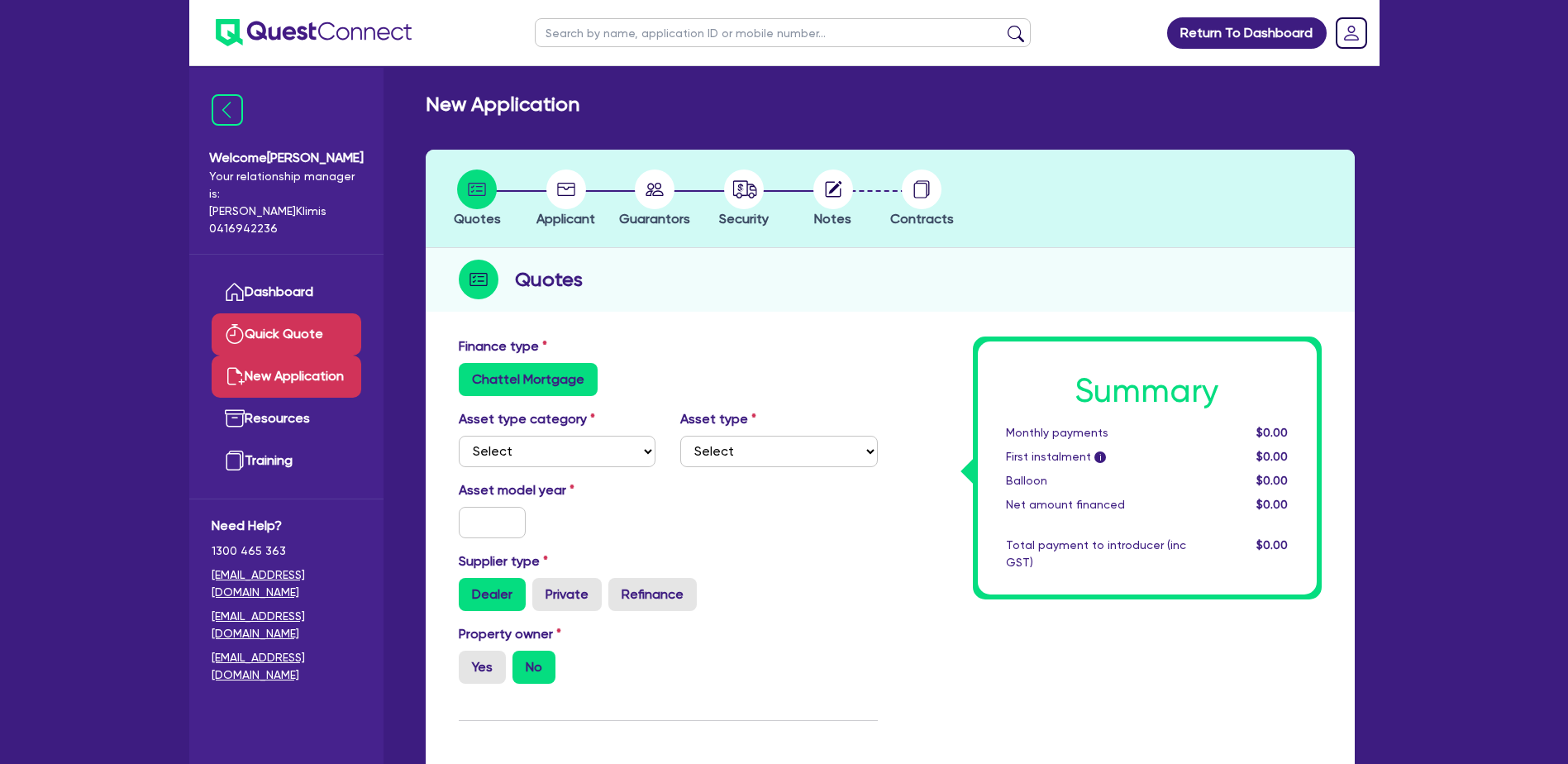
click at [284, 317] on link "Quick Quote" at bounding box center [287, 335] width 149 height 42
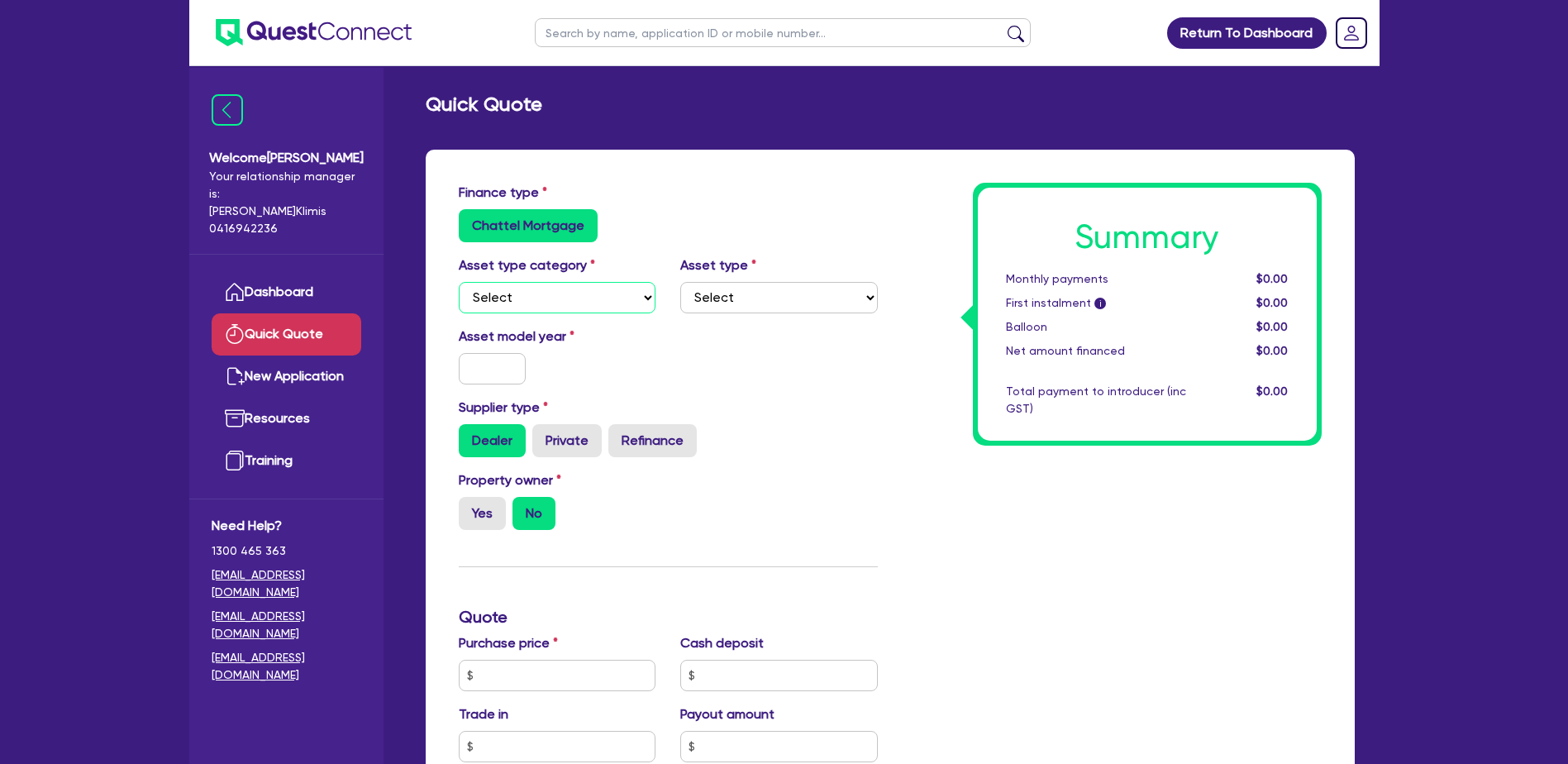
drag, startPoint x: 548, startPoint y: 303, endPoint x: 557, endPoint y: 300, distance: 9.5
click at [548, 302] on select "Select Cars and light trucks Primary assets Secondary assets Tertiary assets" at bounding box center [558, 298] width 197 height 31
select select "TERTIARY_ASSETS"
click at [459, 282] on select "Select Cars and light trucks Primary assets Secondary assets Tertiary assets" at bounding box center [558, 298] width 197 height 31
click at [733, 290] on select "Select Beauty equipment IT equipment IT software Watercraft Other" at bounding box center [779, 298] width 197 height 31
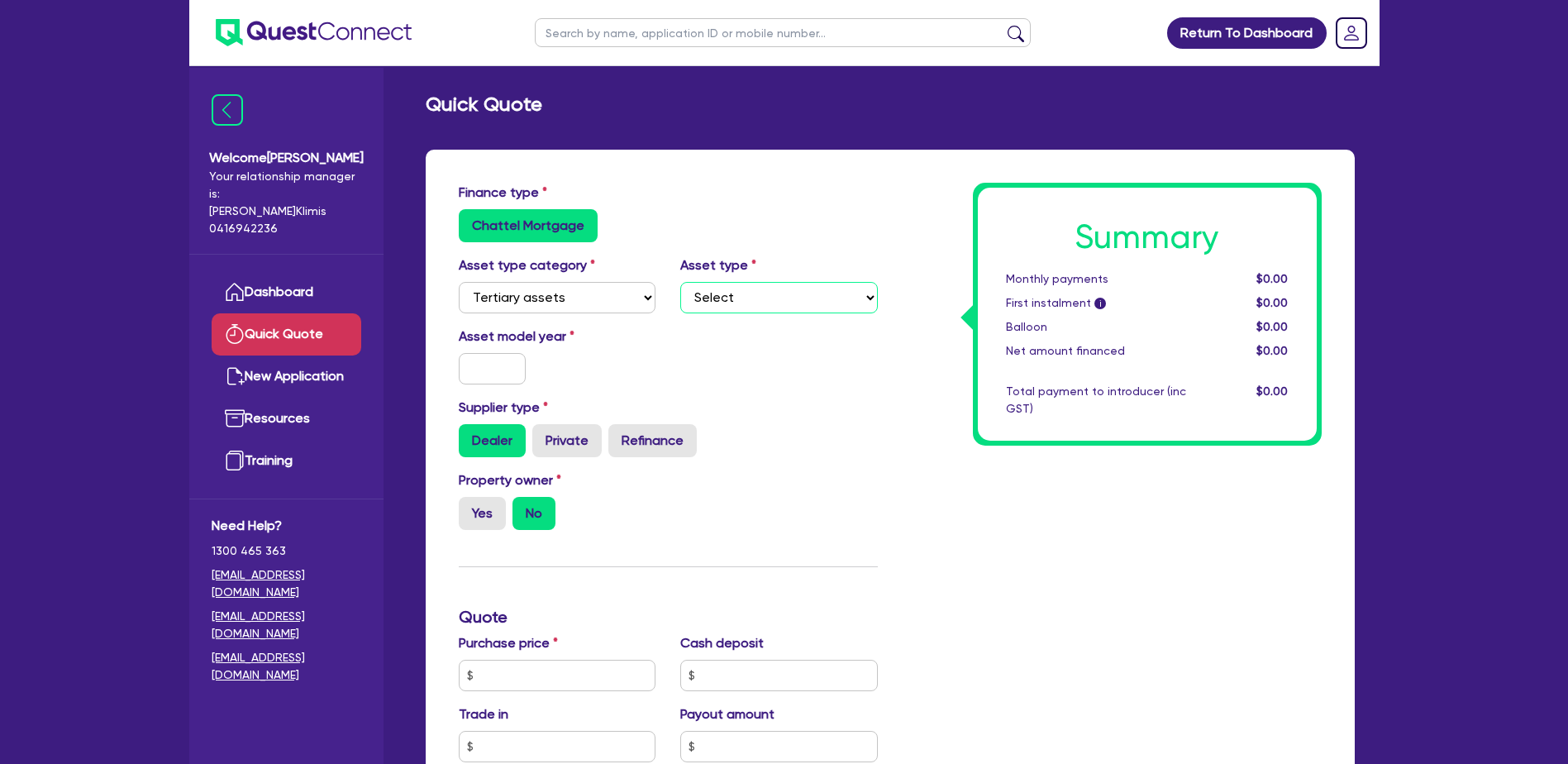
select select "OTHER_TERTIARY"
click at [680, 282] on select "Select Beauty equipment IT equipment IT software Watercraft Other" at bounding box center [779, 298] width 197 height 31
click at [482, 364] on input "text" at bounding box center [493, 369] width 68 height 31
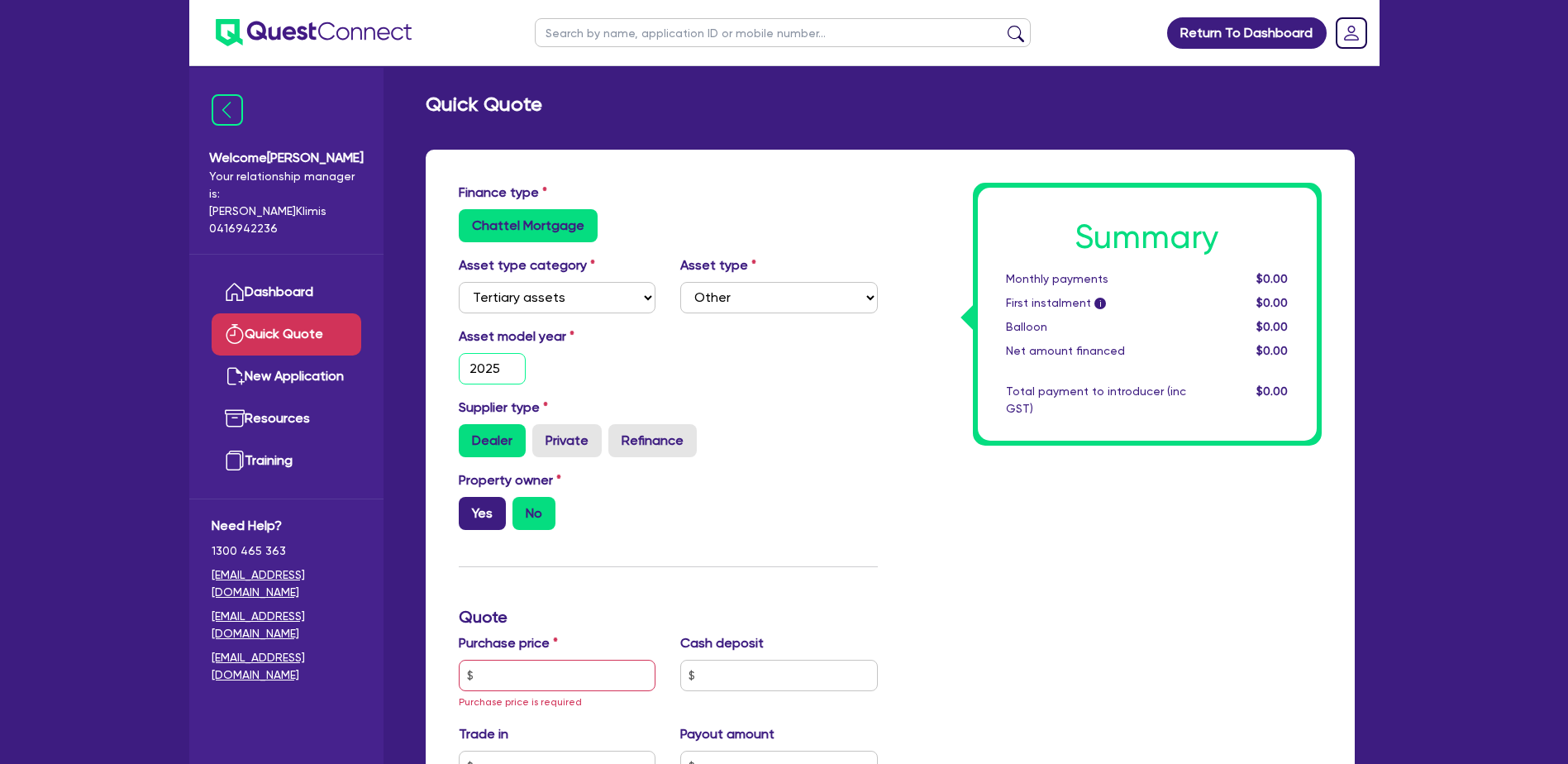
type input "2025"
click at [480, 517] on label "Yes" at bounding box center [482, 513] width 47 height 33
click at [469, 508] on input "Yes" at bounding box center [465, 502] width 11 height 11
radio input "true"
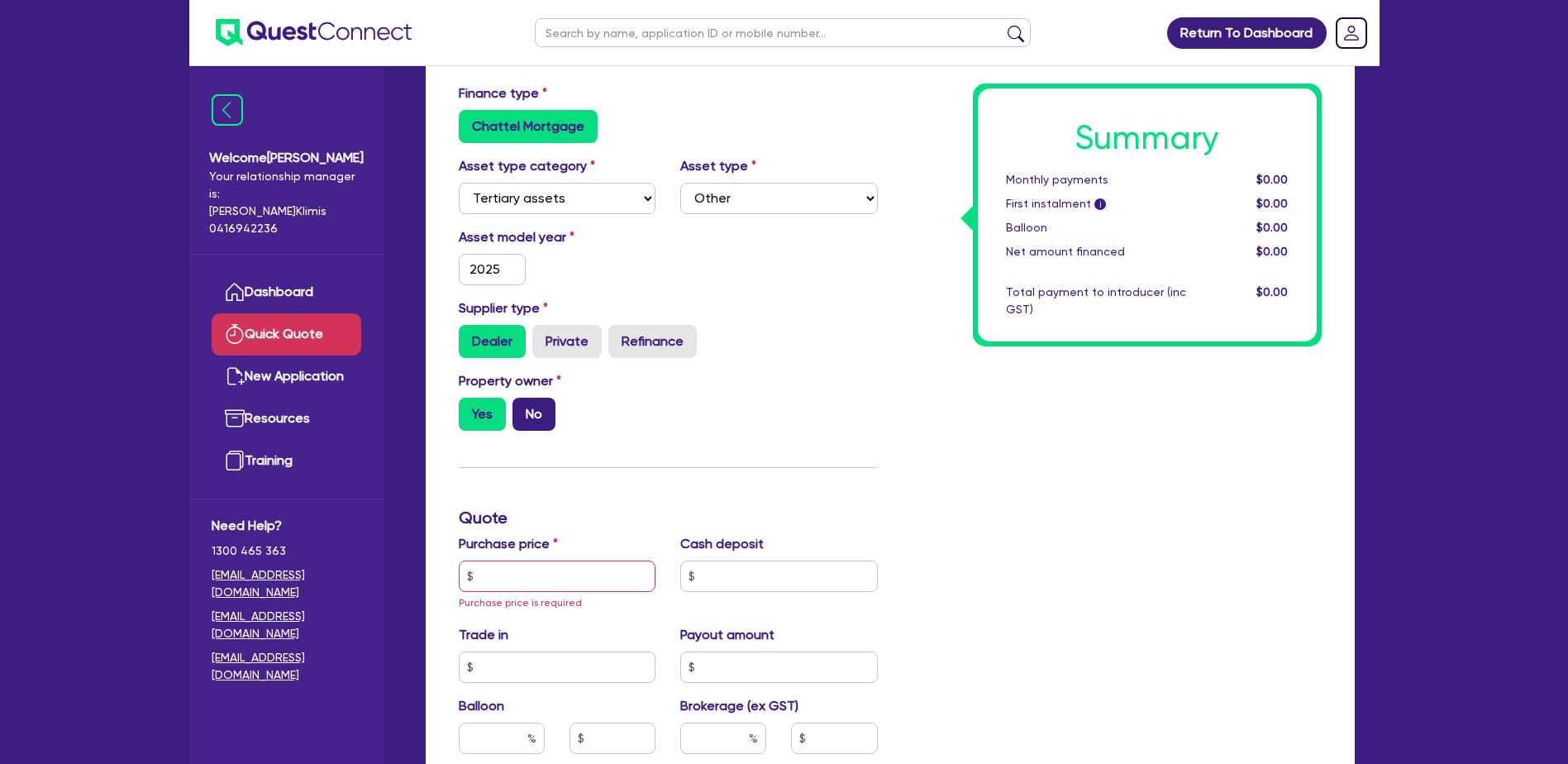
scroll to position [165, 0]
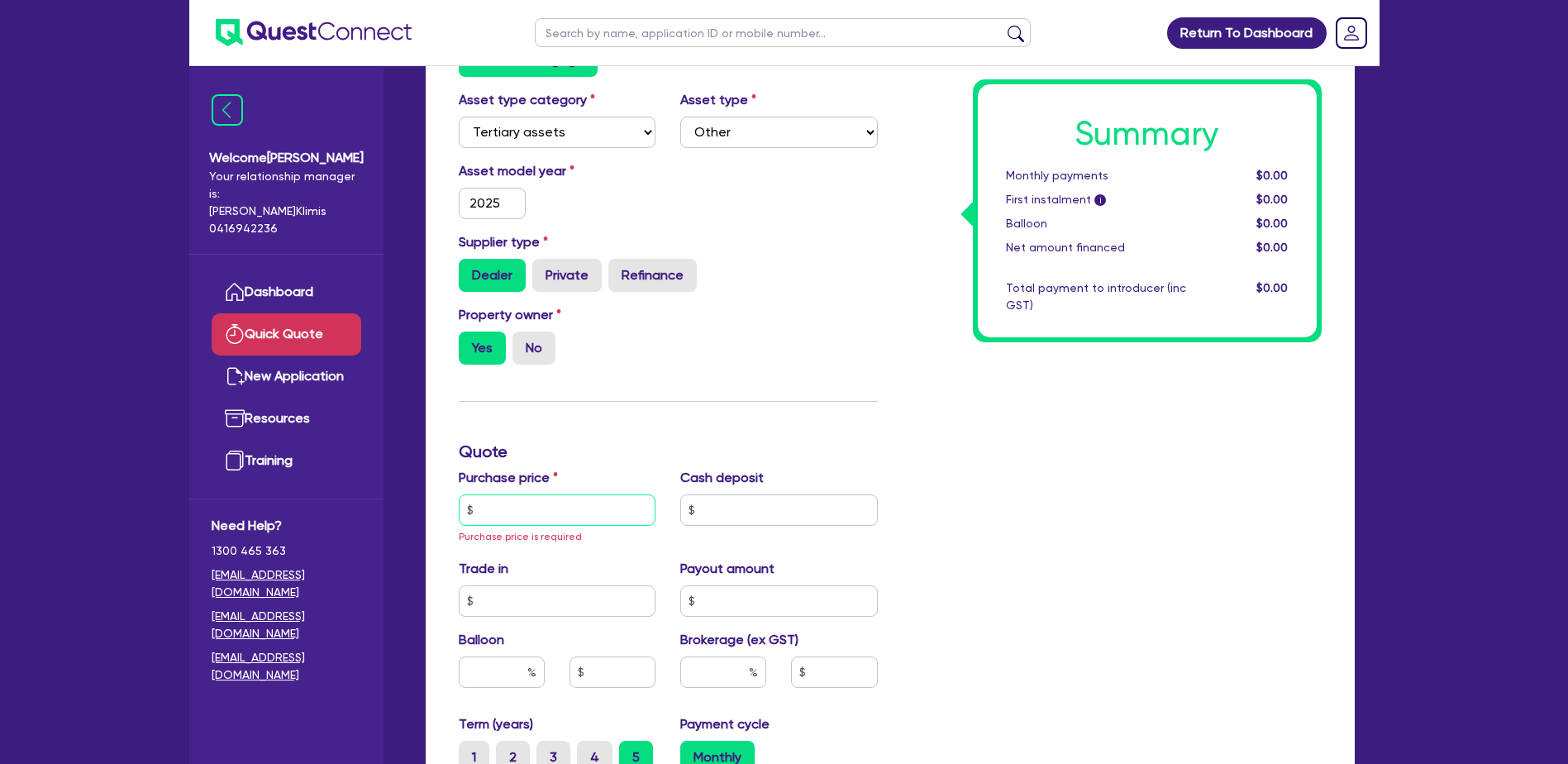
click at [502, 517] on input "text" at bounding box center [558, 510] width 197 height 31
paste input "40,000.00"
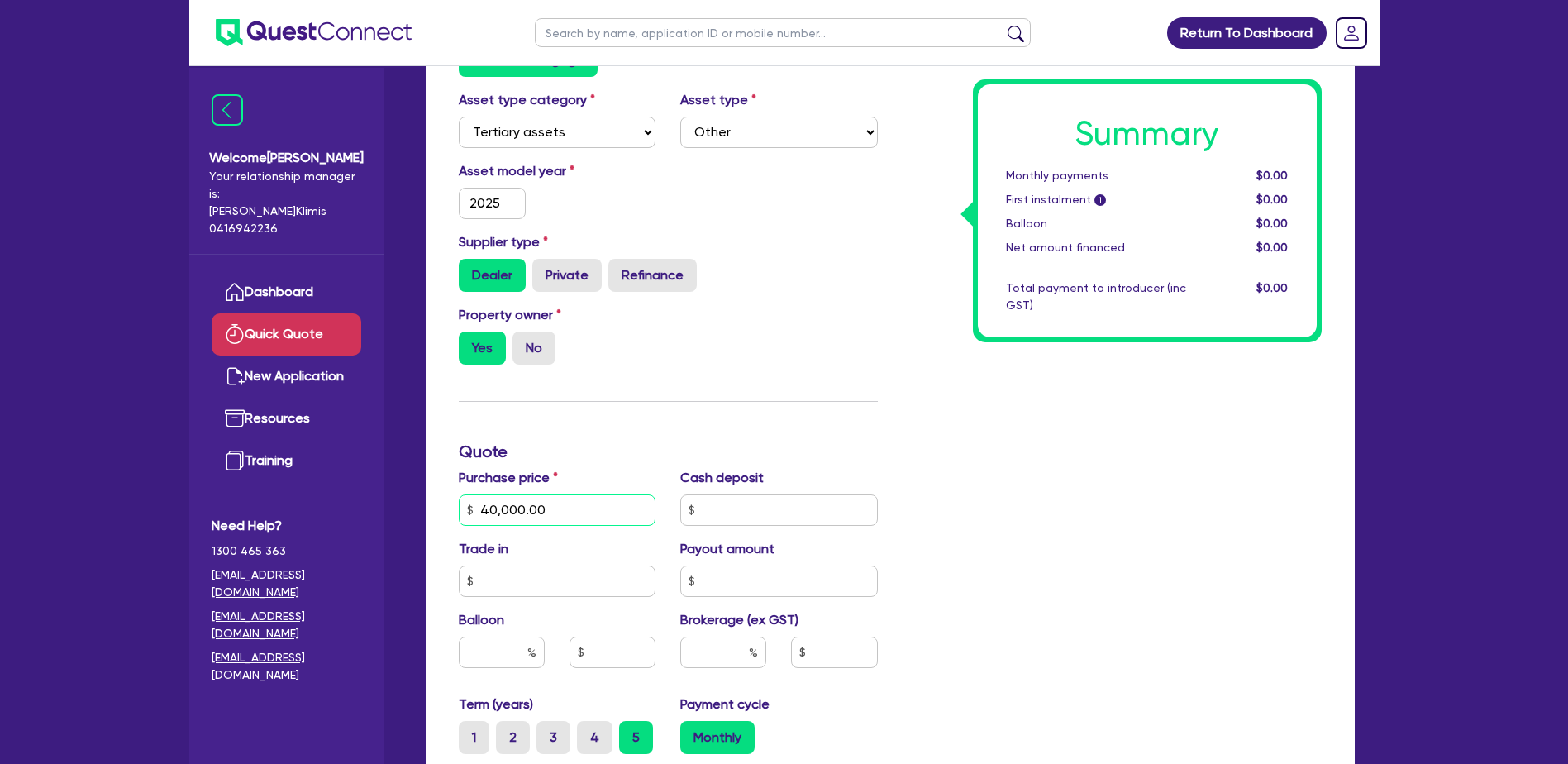
drag, startPoint x: 564, startPoint y: 508, endPoint x: 467, endPoint y: 507, distance: 97.0
click at [467, 507] on div "40,000.00" at bounding box center [558, 510] width 197 height 31
type input "21,439.84"
click at [742, 511] on input "text" at bounding box center [779, 510] width 197 height 31
type input "0"
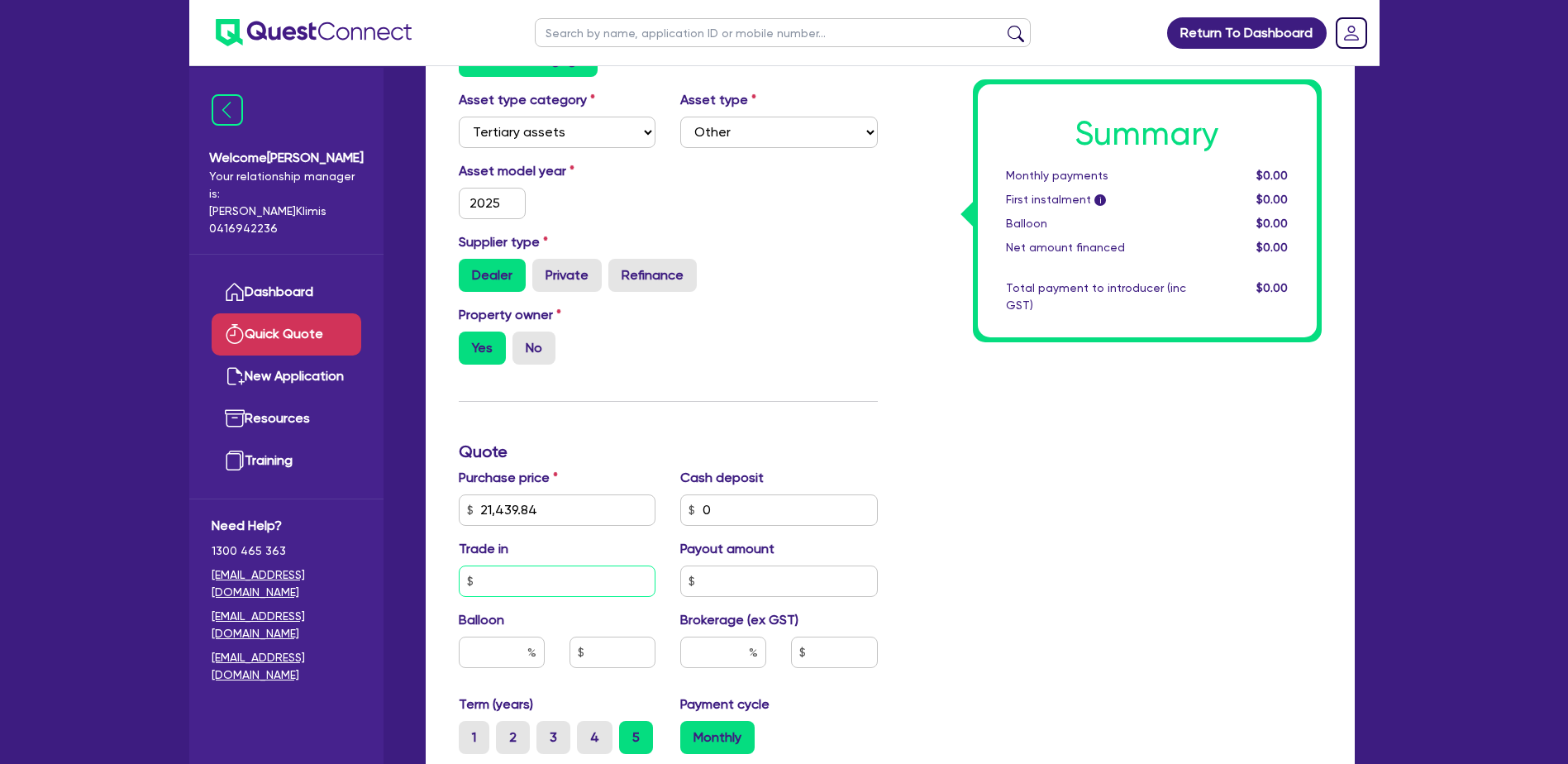
click at [521, 573] on input "text" at bounding box center [558, 581] width 197 height 31
type input "0"
click at [713, 573] on input "text" at bounding box center [779, 581] width 197 height 31
type input "0"
click at [496, 648] on input "text" at bounding box center [501, 652] width 86 height 31
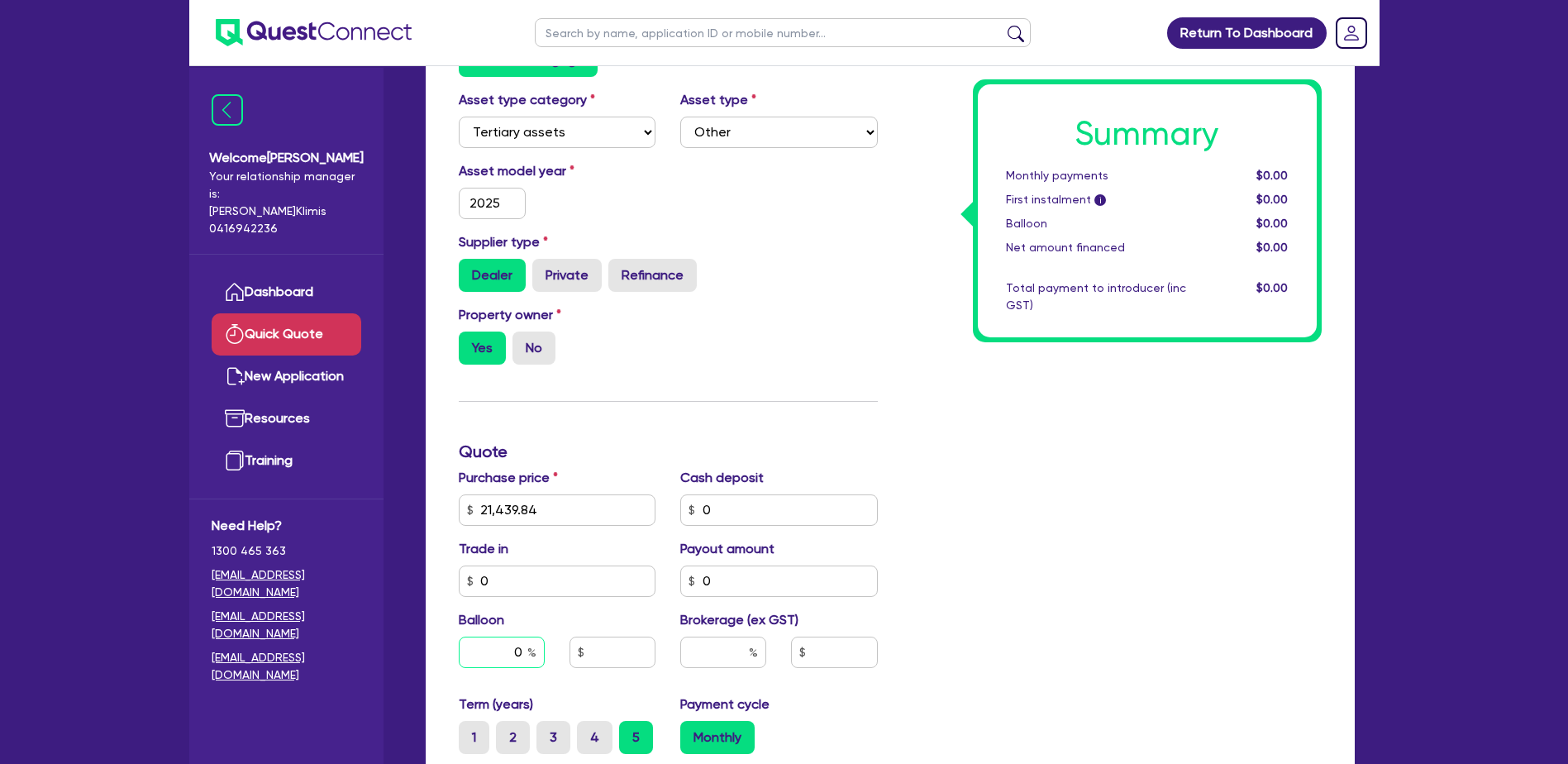
type input "0"
click at [616, 654] on input "text" at bounding box center [612, 652] width 86 height 31
click at [746, 652] on input "text" at bounding box center [723, 652] width 86 height 31
type input "2"
click at [921, 631] on div "Summary Monthly payments $0.00 First instalment i $0.00 Balloon $0.00 Net amoun…" at bounding box center [1113, 510] width 444 height 984
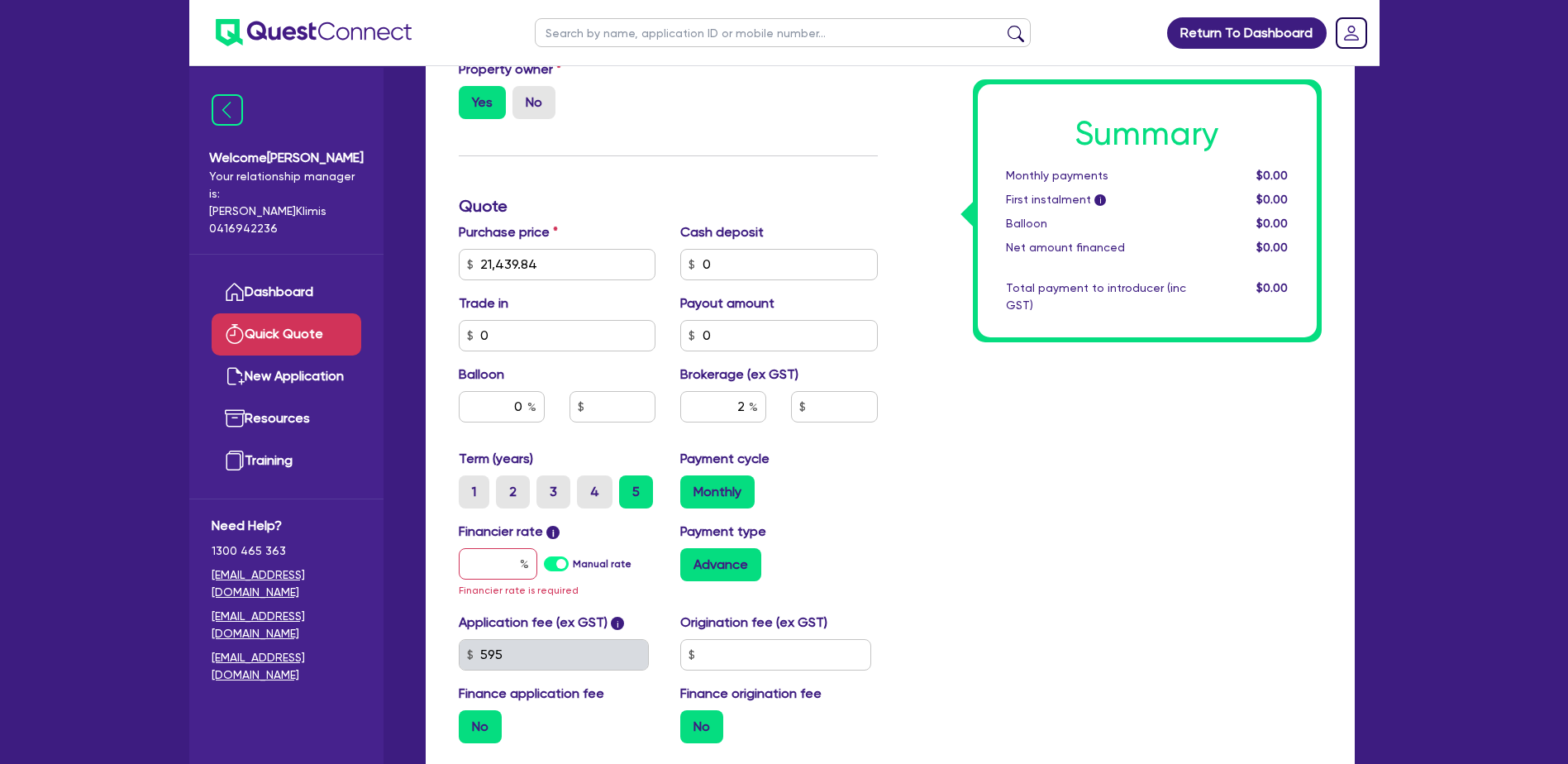
scroll to position [413, 0]
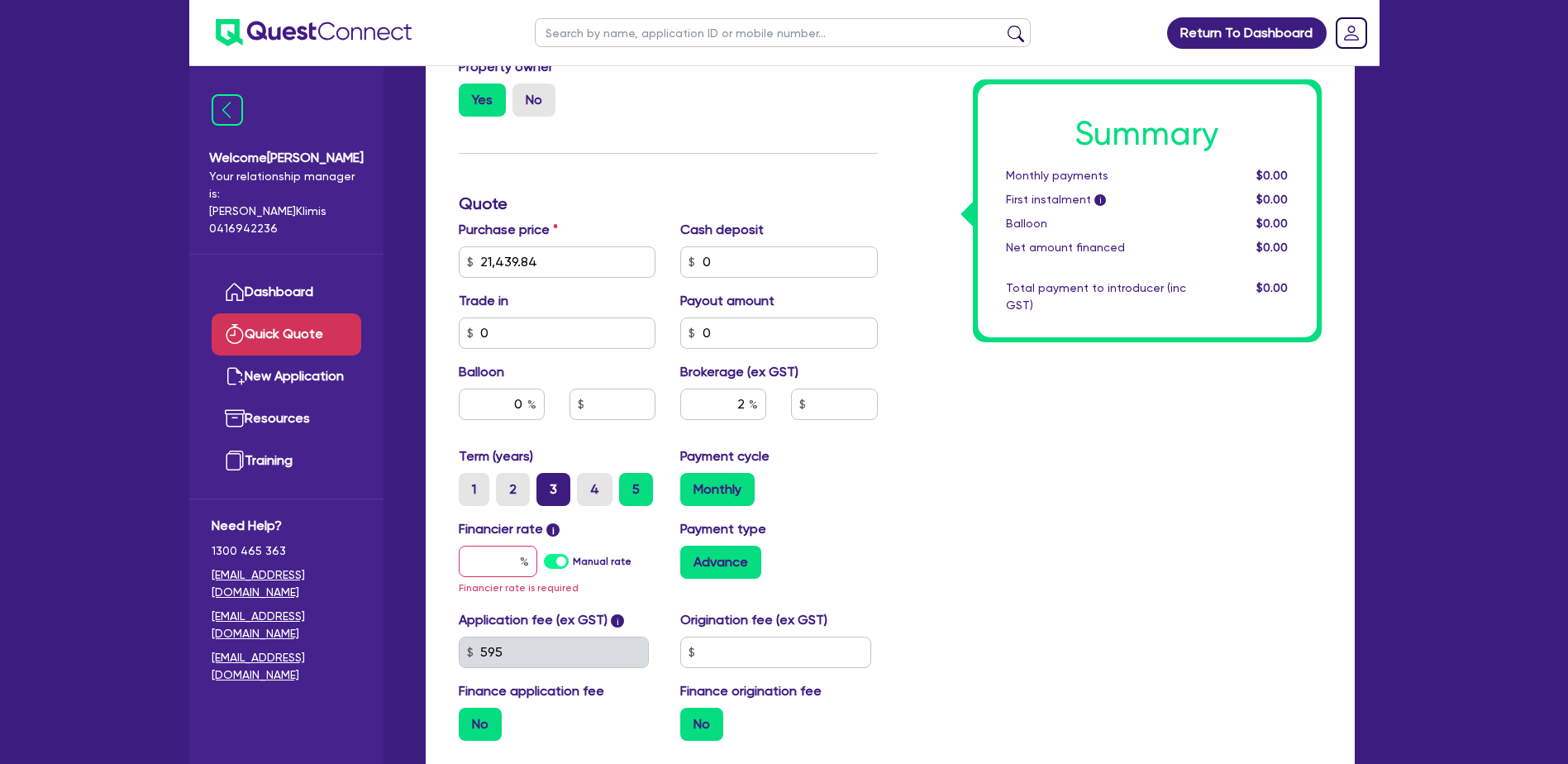
click at [560, 488] on label "3" at bounding box center [553, 489] width 34 height 33
click at [548, 484] on input "3" at bounding box center [542, 478] width 11 height 11
radio input "true"
click at [489, 558] on input "text" at bounding box center [498, 561] width 78 height 31
type input "2"
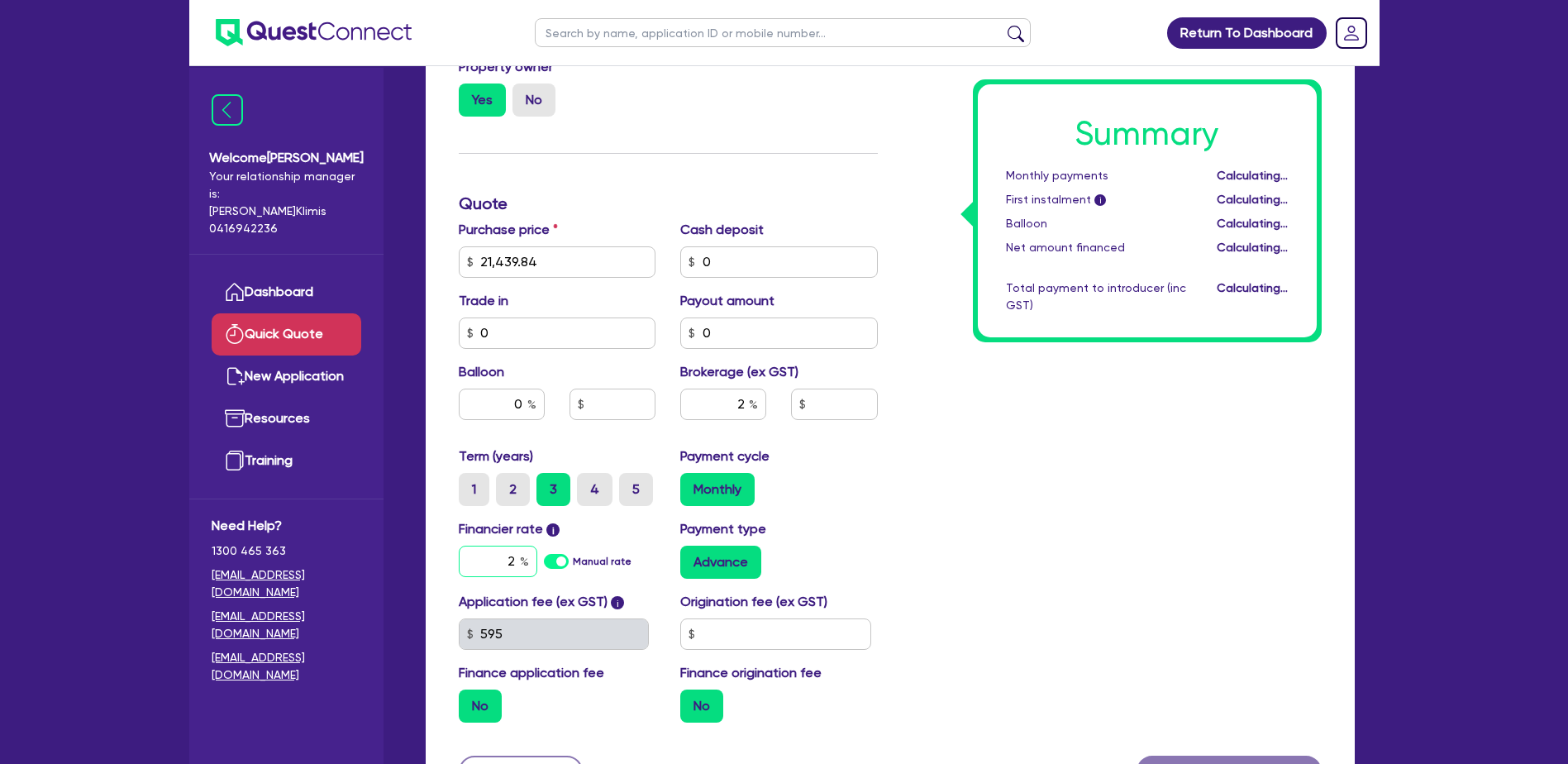
type input "428.8"
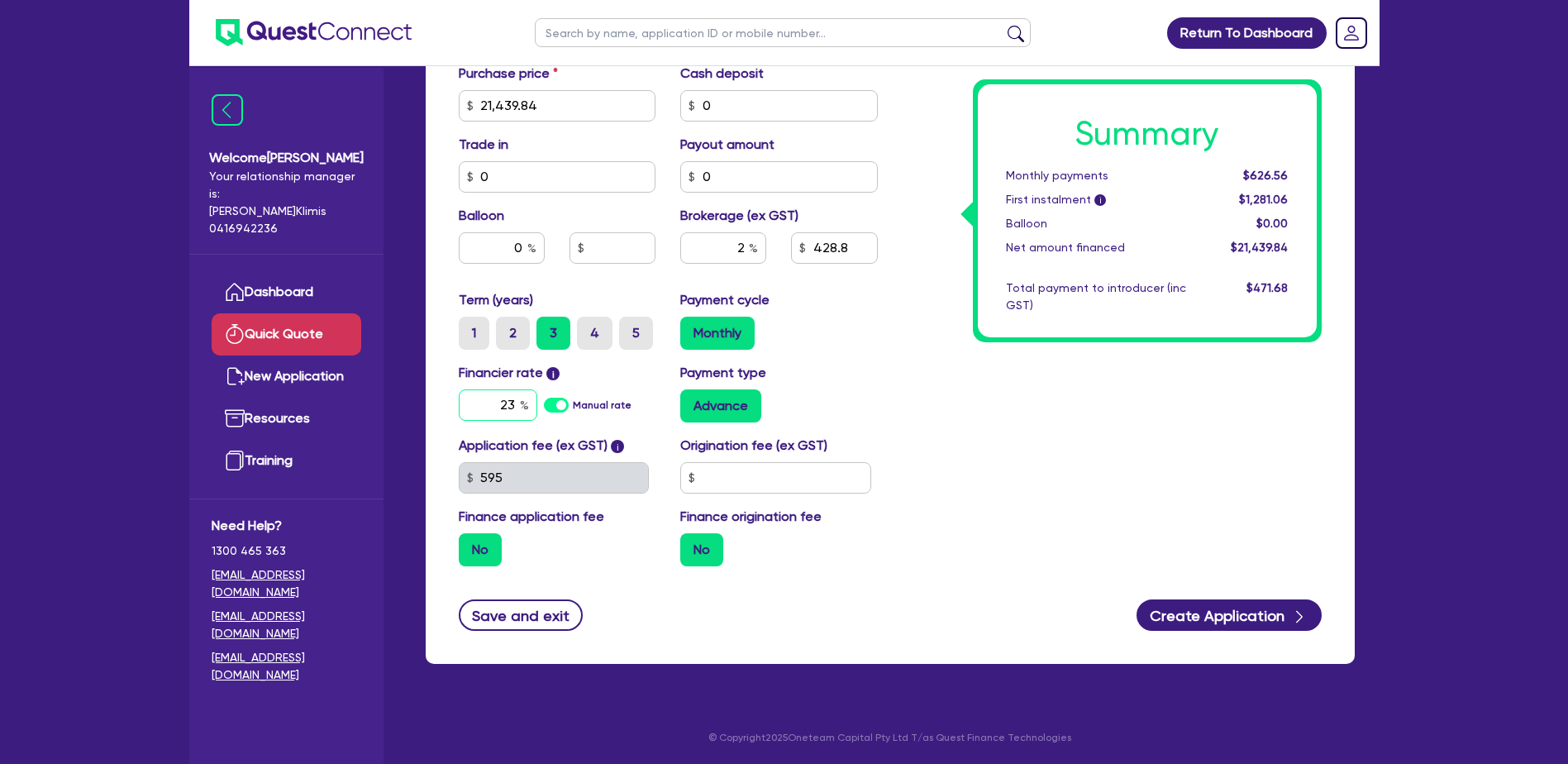
scroll to position [570, 0]
type input "23"
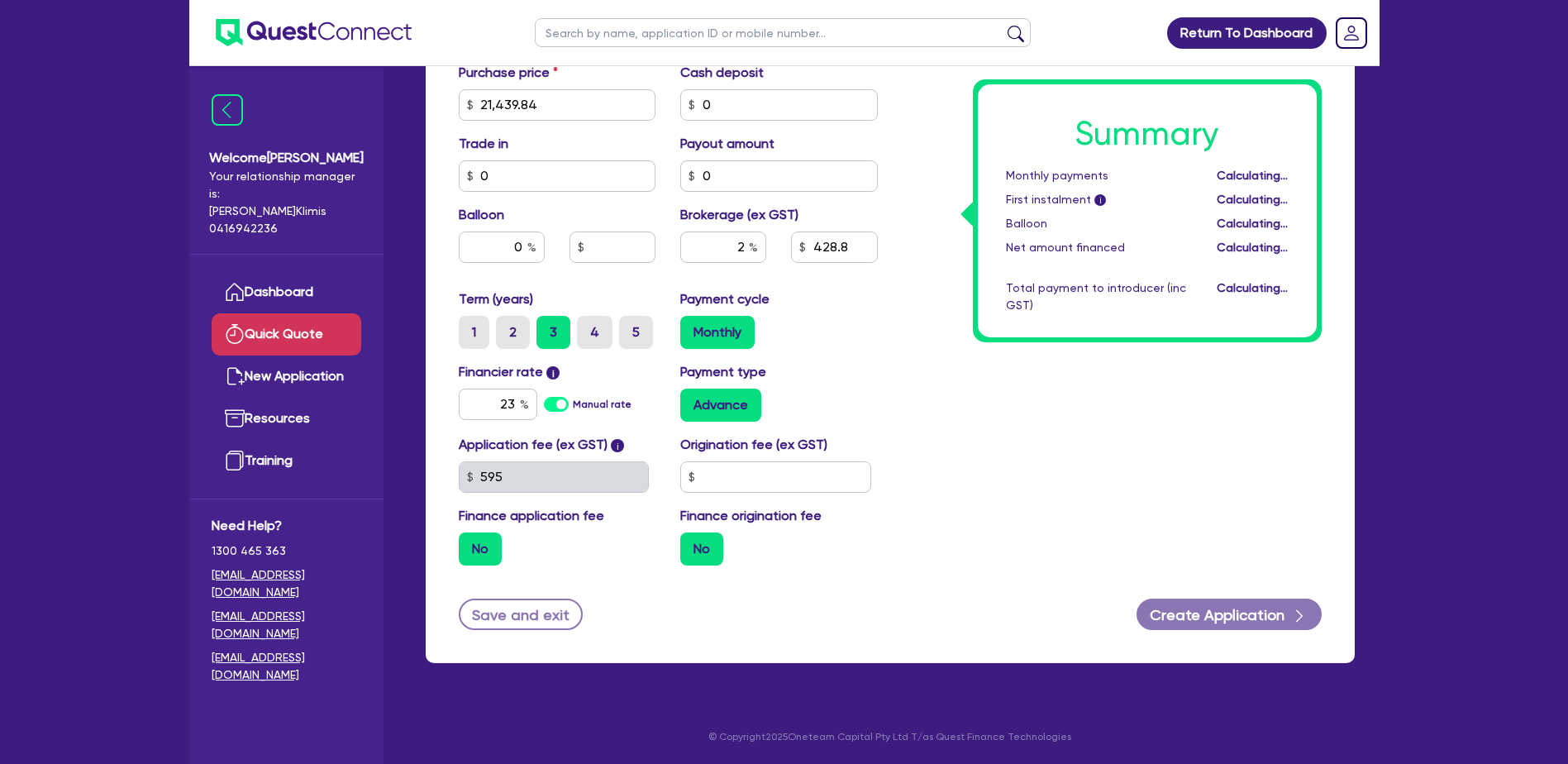
click at [721, 404] on label "Advance" at bounding box center [721, 405] width 81 height 33
click at [691, 399] on input "Advance" at bounding box center [686, 394] width 11 height 11
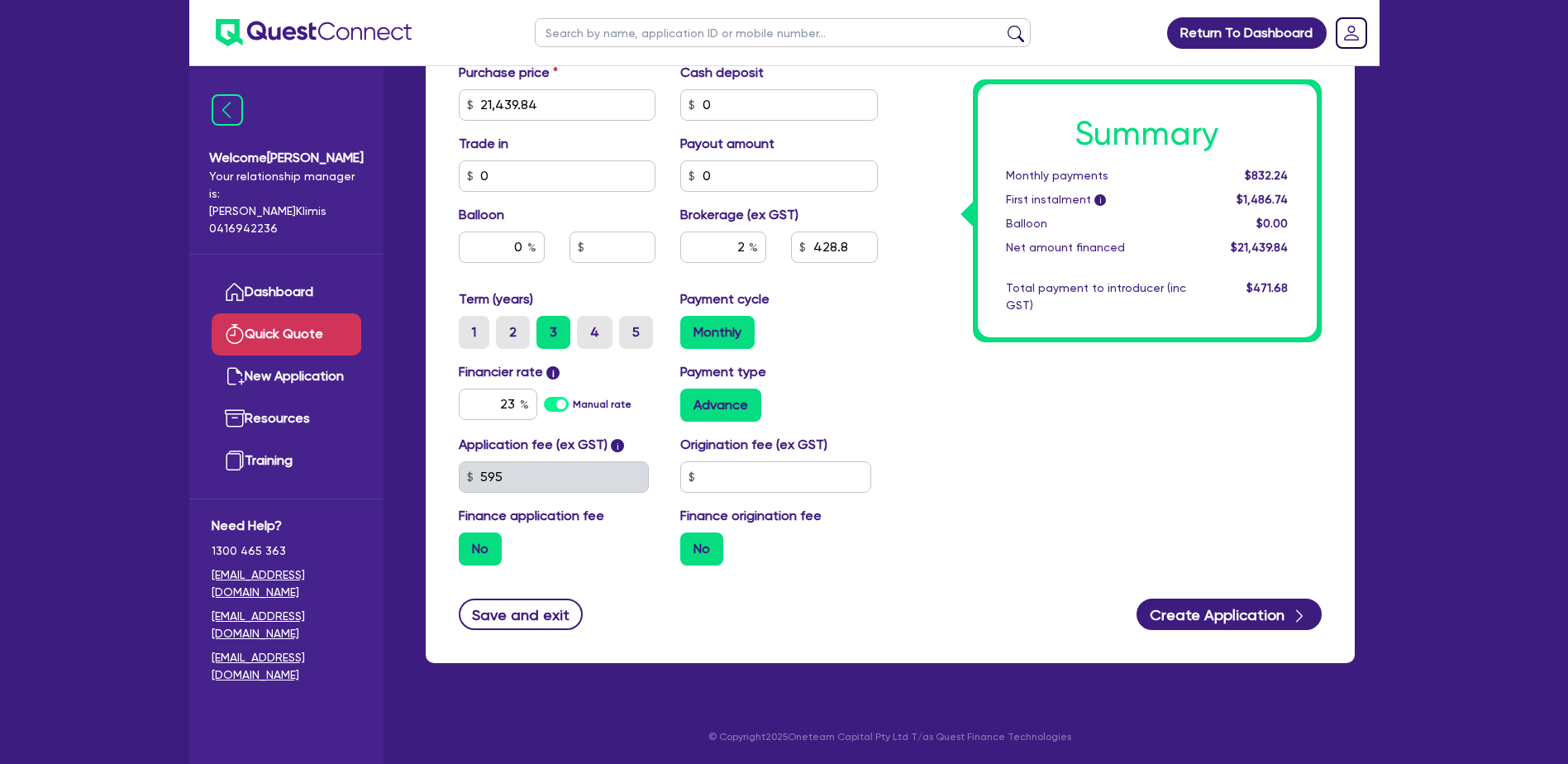
click at [721, 404] on label "Advance" at bounding box center [721, 405] width 81 height 33
click at [691, 399] on input "Advance" at bounding box center [686, 394] width 11 height 11
click at [721, 404] on label "Advance" at bounding box center [721, 405] width 81 height 33
click at [691, 399] on input "Advance" at bounding box center [686, 394] width 11 height 11
click at [733, 405] on label "Advance" at bounding box center [721, 405] width 81 height 33
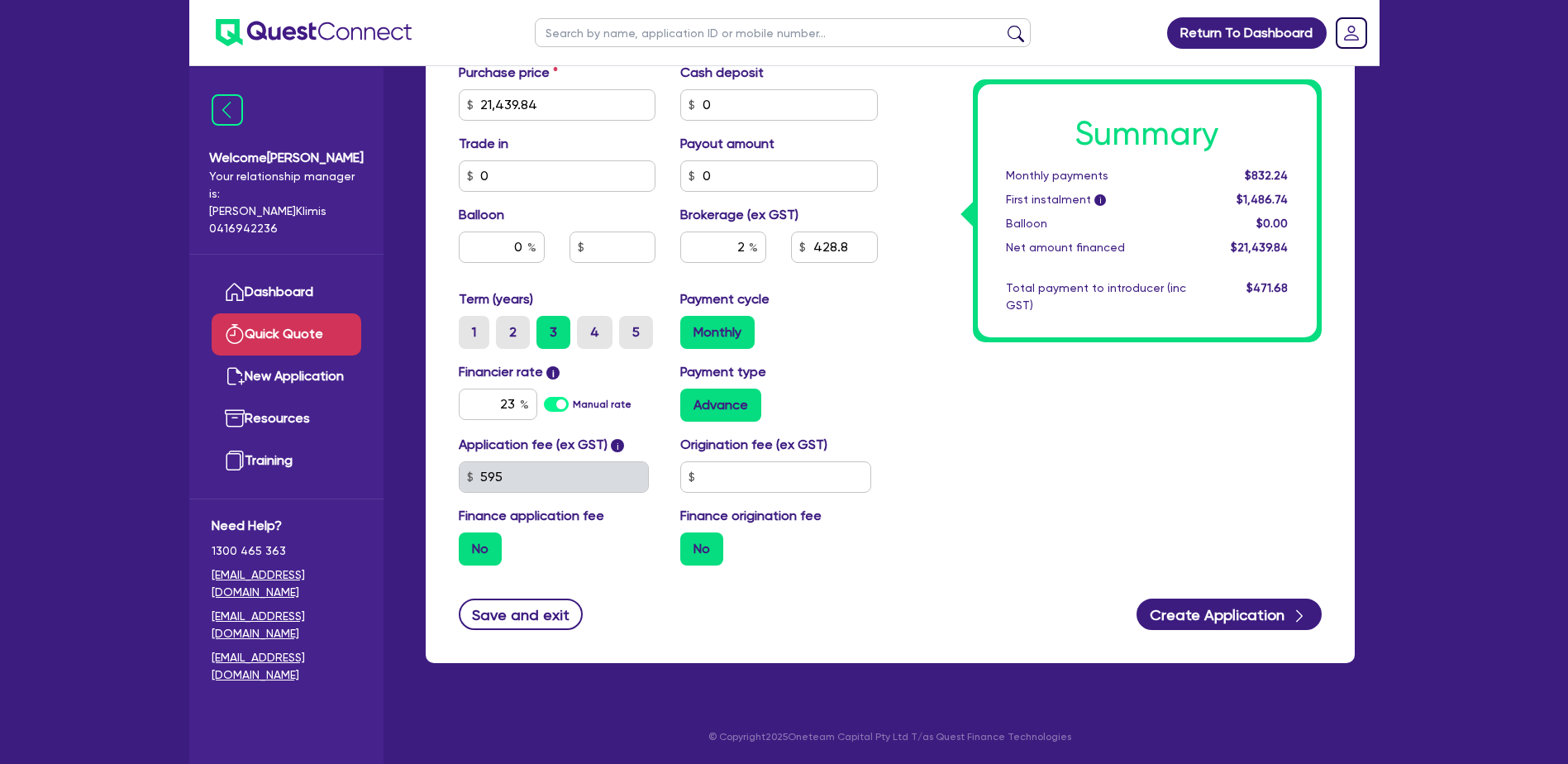
click at [691, 399] on input "Advance" at bounding box center [686, 394] width 11 height 11
